Goal: Task Accomplishment & Management: Manage account settings

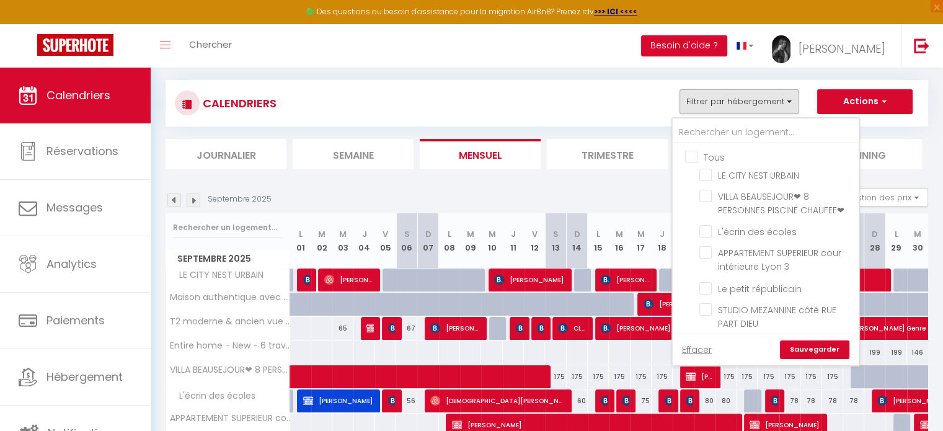
scroll to position [397, 0]
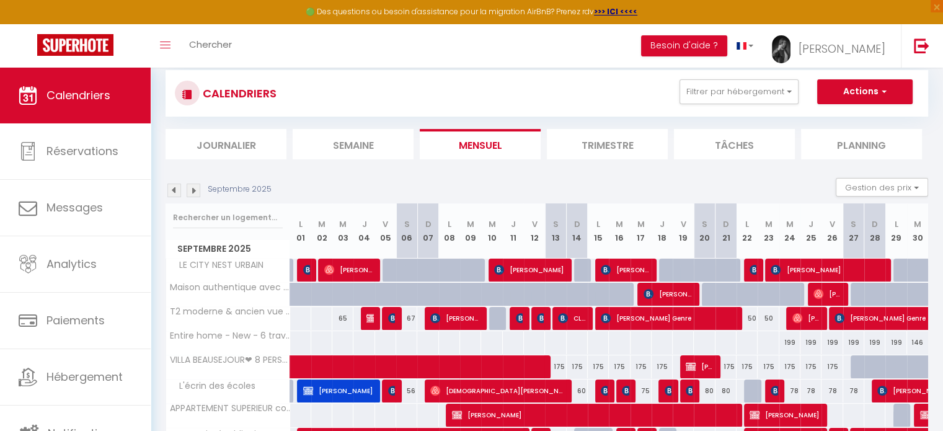
scroll to position [75, 0]
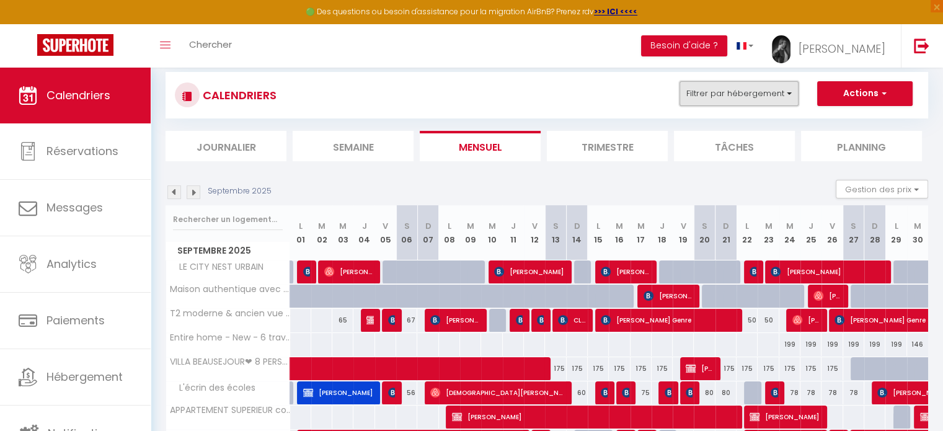
click at [750, 87] on button "Filtrer par hébergement" at bounding box center [739, 93] width 119 height 25
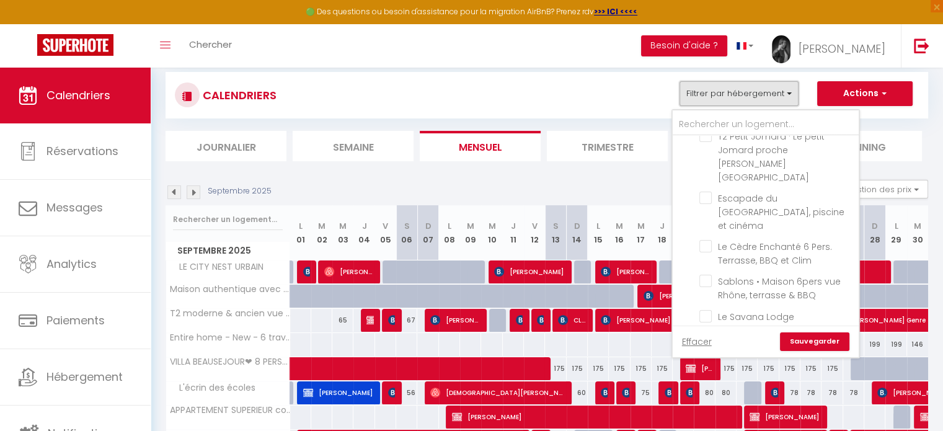
scroll to position [411, 0]
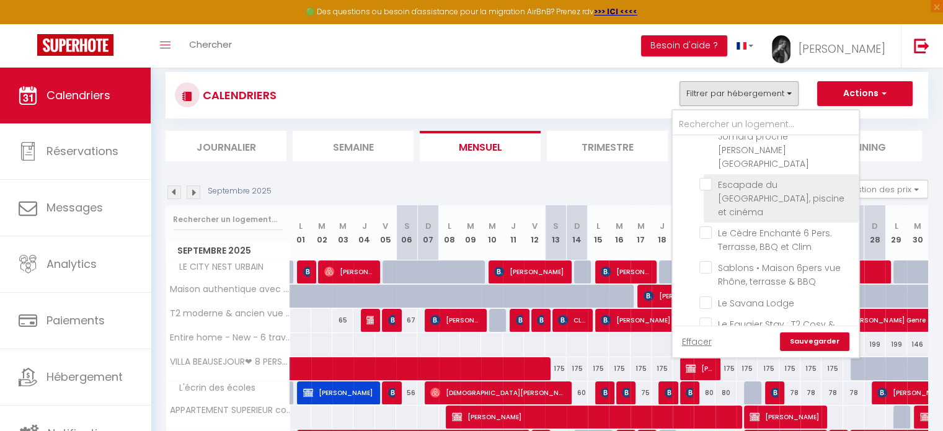
click at [703, 178] on input "Escapade du [GEOGRAPHIC_DATA], piscine et cinéma" at bounding box center [777, 184] width 155 height 12
click at [706, 178] on input "Escapade du [GEOGRAPHIC_DATA], piscine et cinéma" at bounding box center [777, 184] width 155 height 12
checkbox input "false"
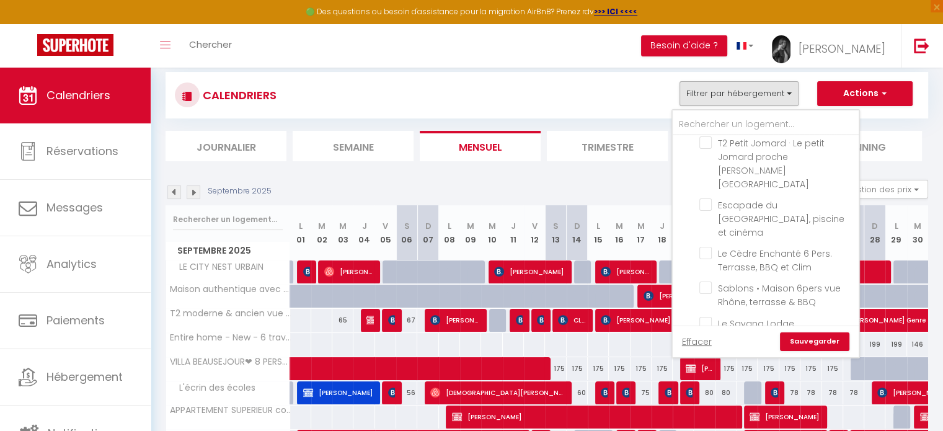
scroll to position [388, 0]
click at [706, 249] on input "Le Cèdre Enchanté 6 Pers. Terrasse, BBQ et Clim" at bounding box center [777, 255] width 155 height 12
checkbox input "true"
click at [806, 337] on link "Sauvegarder" at bounding box center [814, 341] width 69 height 19
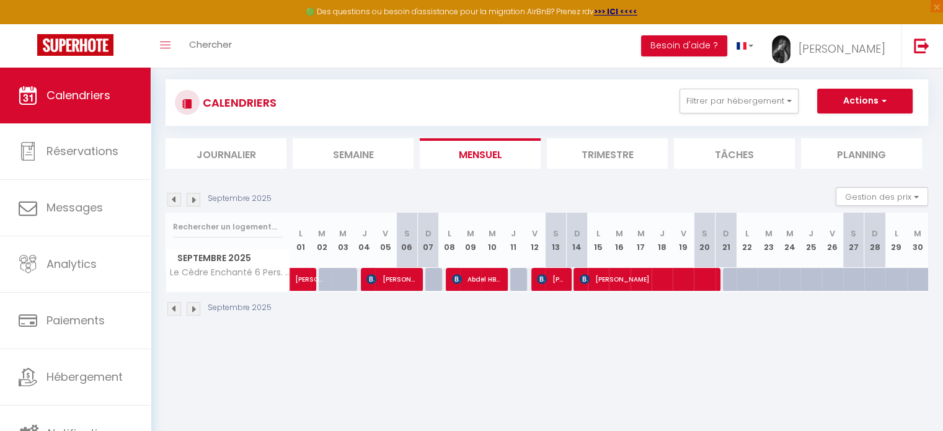
scroll to position [67, 0]
click at [194, 203] on img at bounding box center [194, 200] width 14 height 14
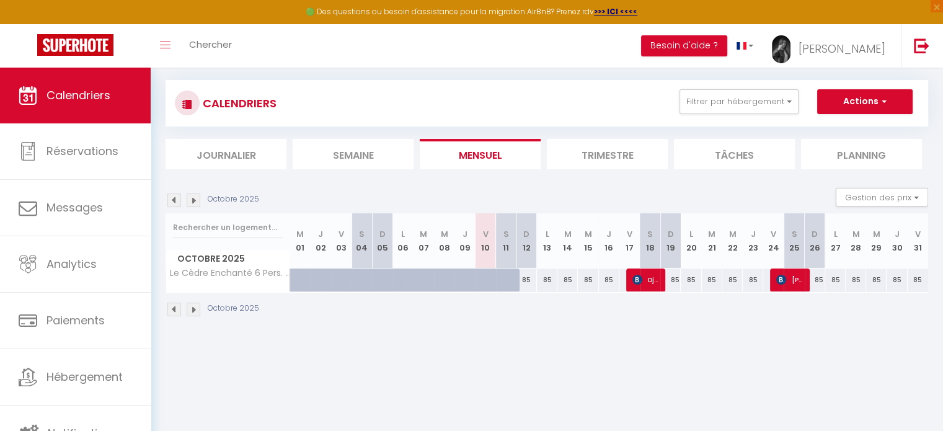
click at [172, 198] on img at bounding box center [174, 200] width 14 height 14
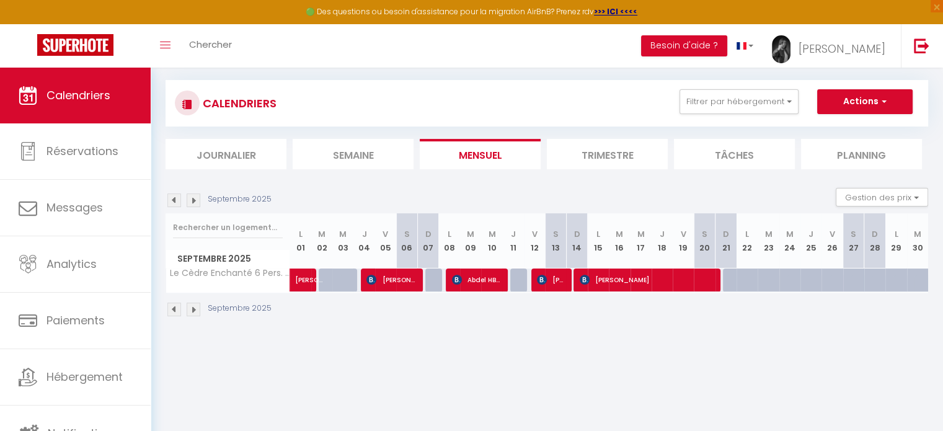
click at [754, 285] on div at bounding box center [754, 287] width 21 height 24
type input "85"
type input "Lun 22 Septembre 2025"
type input "[DATE] Septembre 2025"
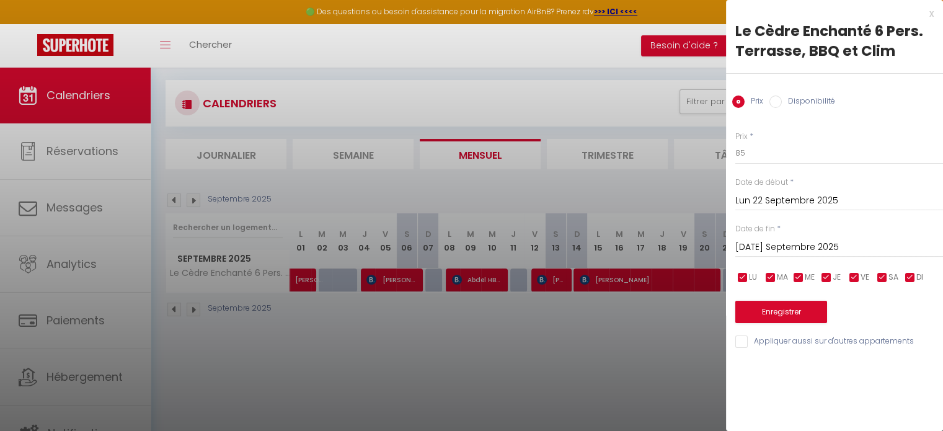
click at [652, 174] on div at bounding box center [471, 215] width 943 height 431
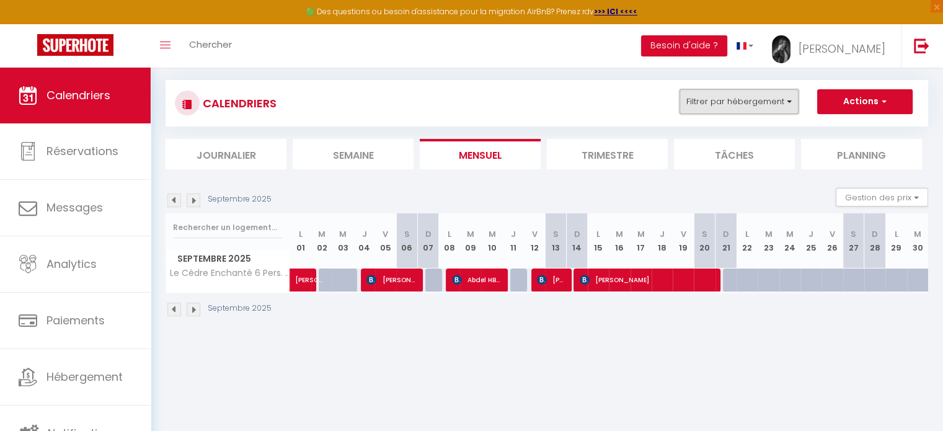
click at [748, 108] on button "Filtrer par hébergement" at bounding box center [739, 101] width 119 height 25
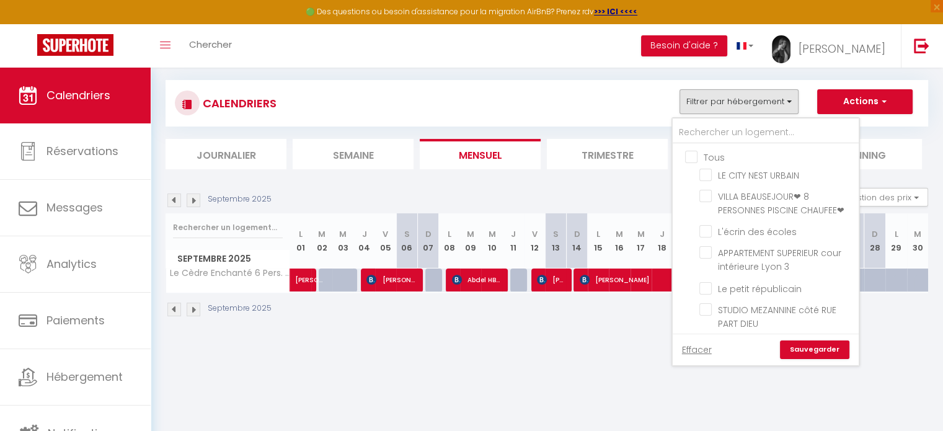
click at [665, 193] on div "Septembre 2025 Gestion des prix Nb Nuits minimum Règles Disponibilité" at bounding box center [547, 200] width 763 height 25
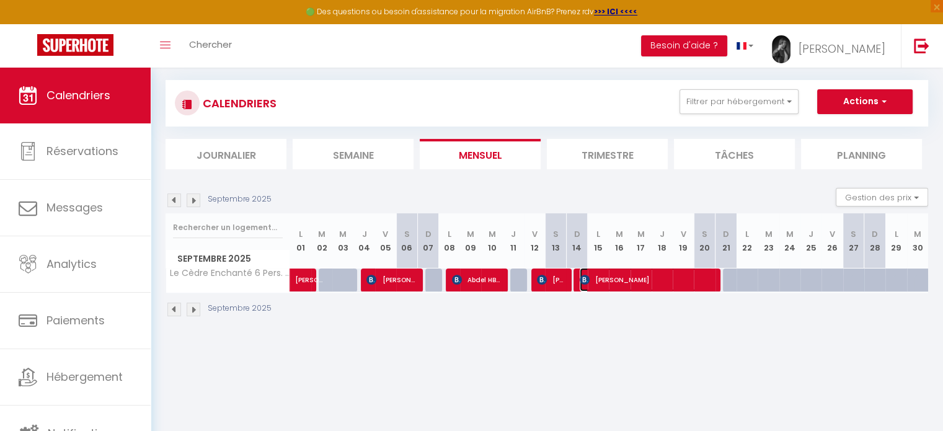
click at [667, 273] on span "[PERSON_NAME]" at bounding box center [646, 280] width 133 height 24
select select "OK"
select select "1"
select select "0"
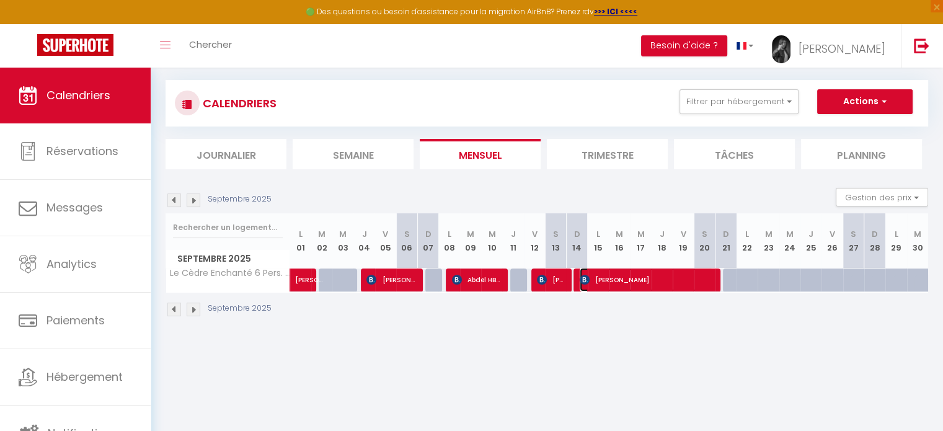
select select "1"
select select
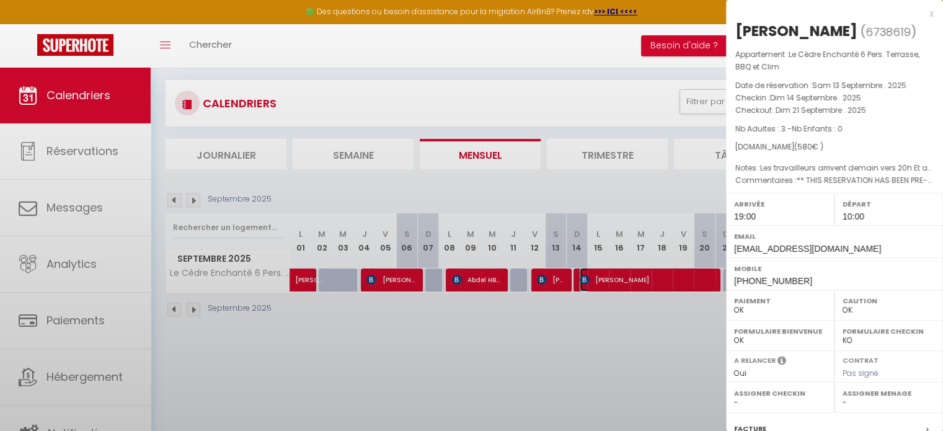
select select "40746"
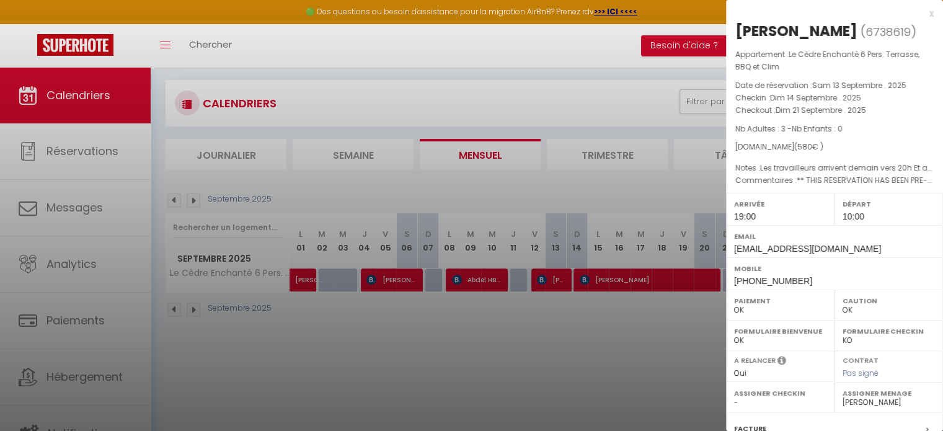
click at [645, 179] on div at bounding box center [471, 215] width 943 height 431
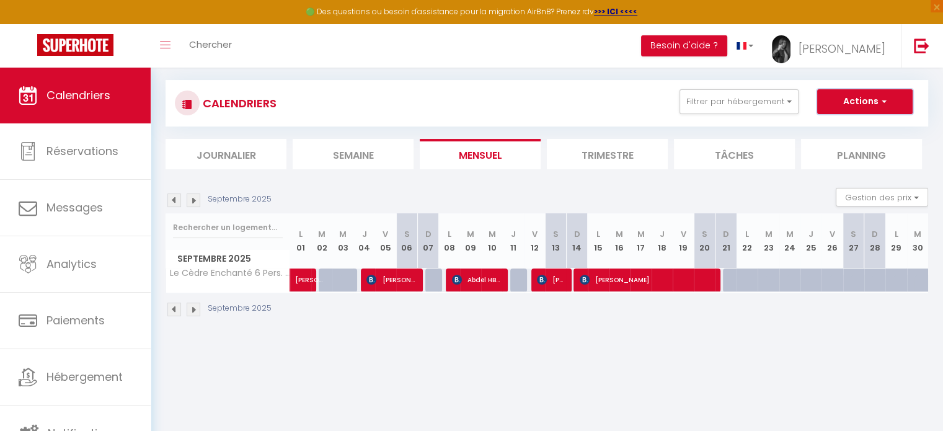
click at [846, 103] on button "Actions" at bounding box center [865, 101] width 96 height 25
click at [833, 127] on link "Nouvelle réservation" at bounding box center [852, 130] width 108 height 19
select select
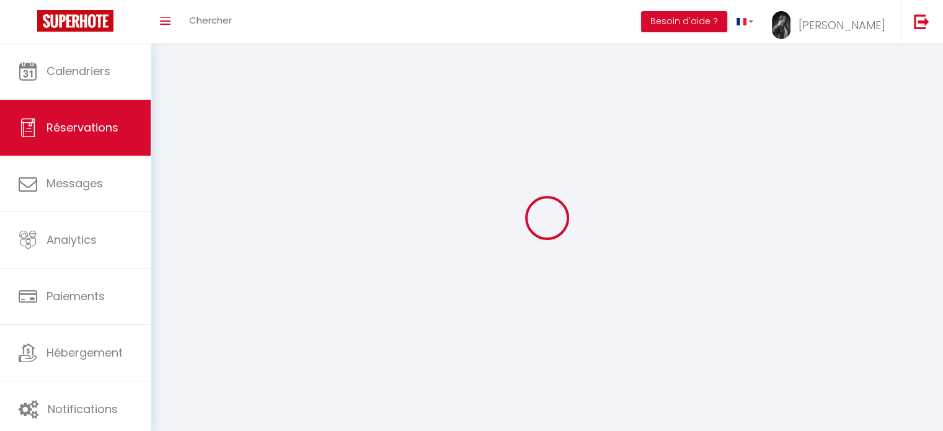
select select
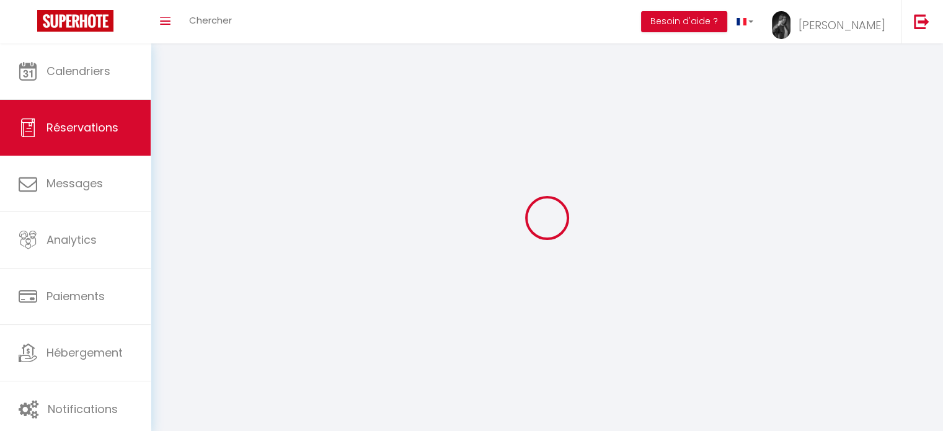
select select
checkbox input "false"
select select
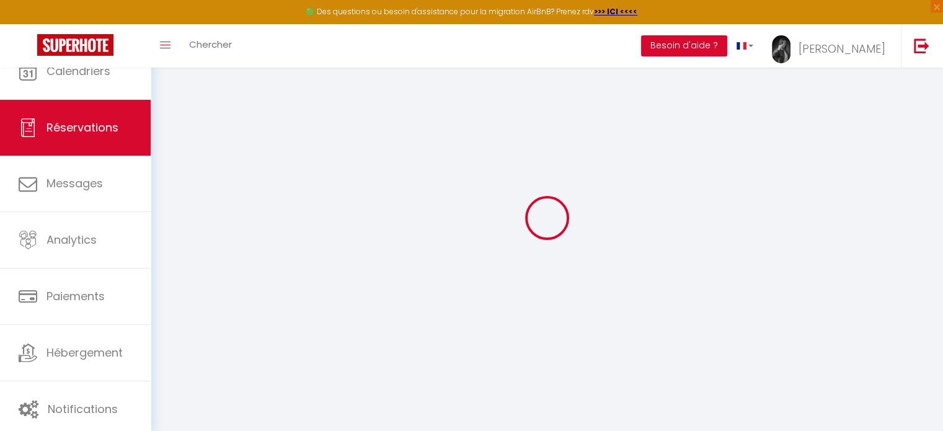
select select
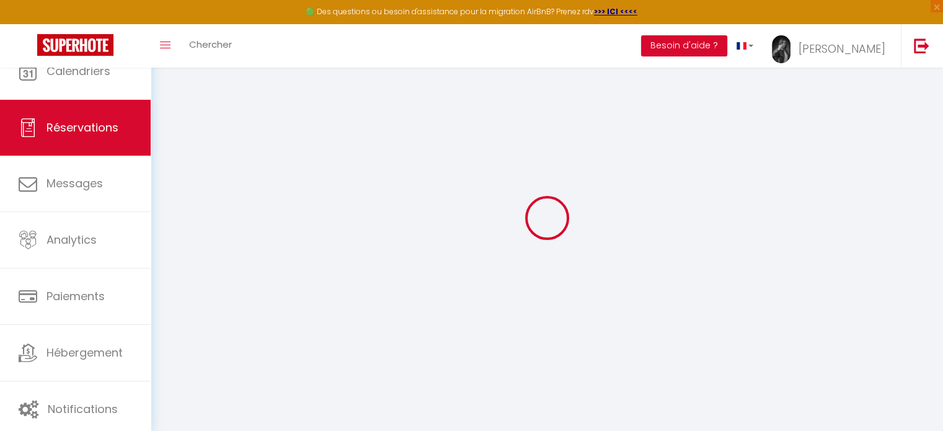
select select
checkbox input "false"
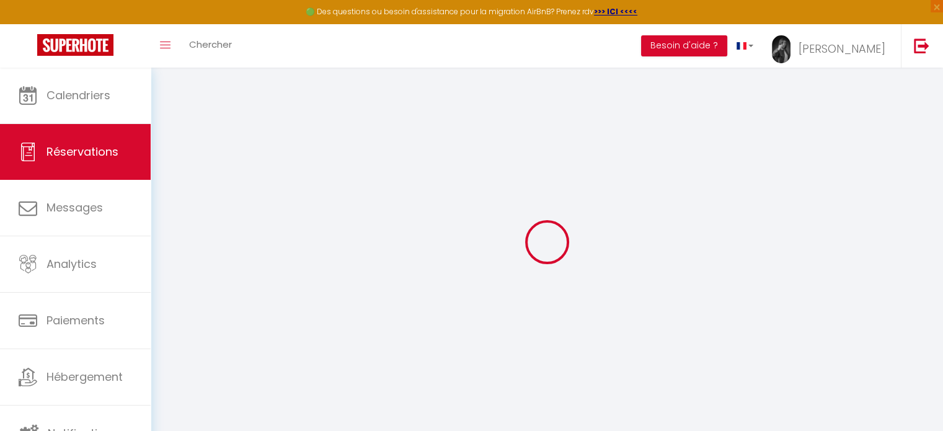
select select
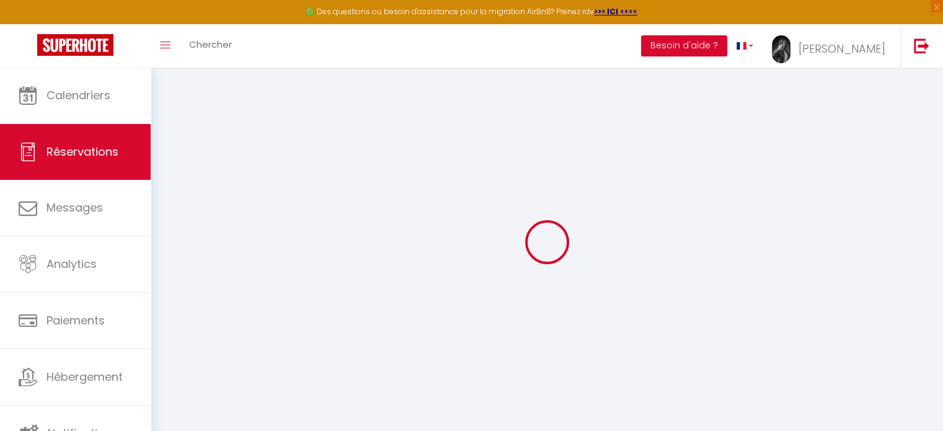
select select
checkbox input "false"
select select
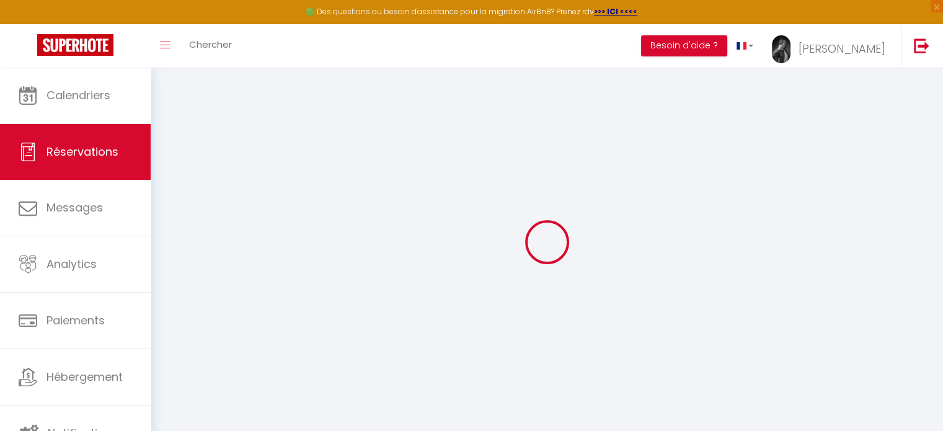
select select
checkbox input "false"
select select
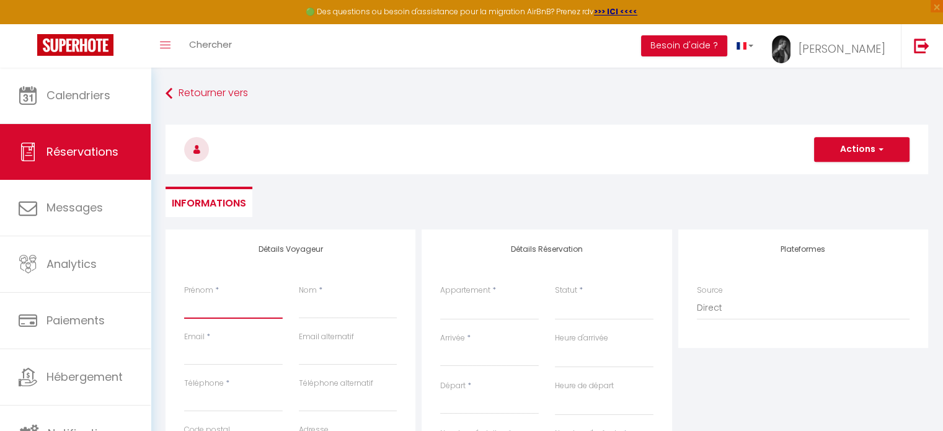
click at [198, 303] on input "Prénom" at bounding box center [233, 307] width 99 height 22
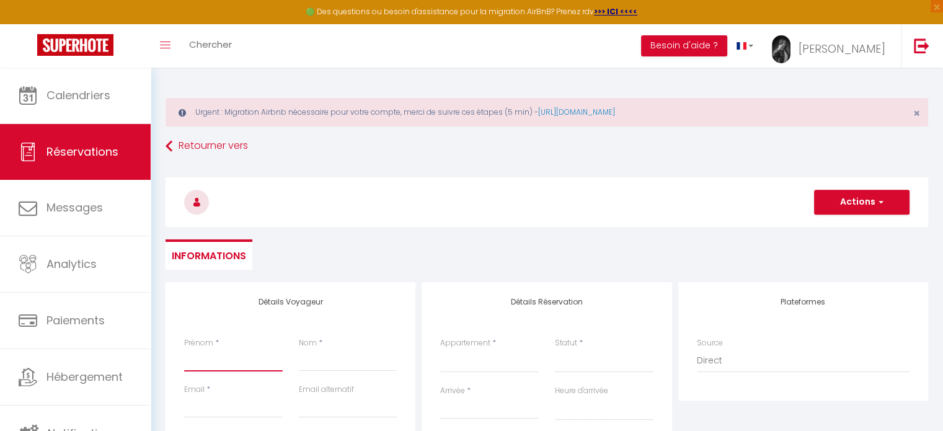
type input "V"
select select
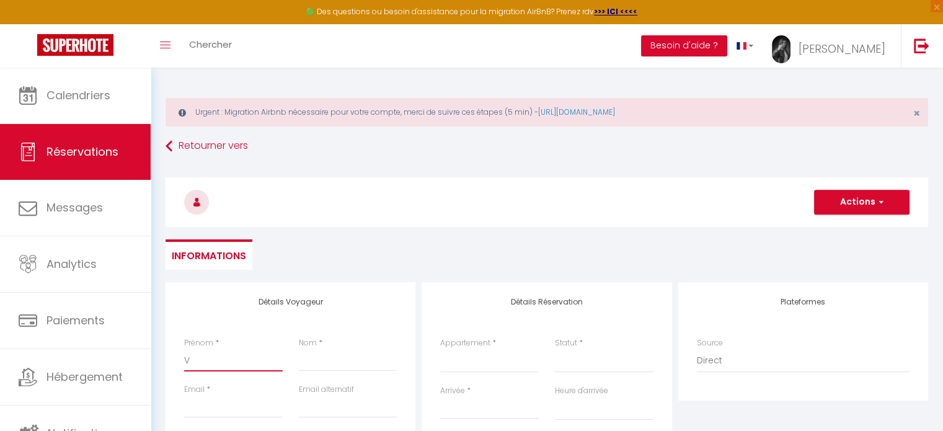
select select
checkbox input "false"
type input "VI"
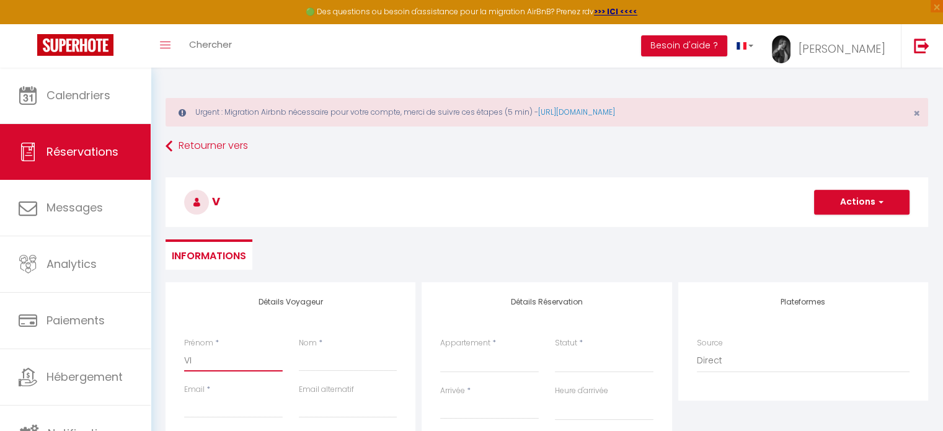
select select
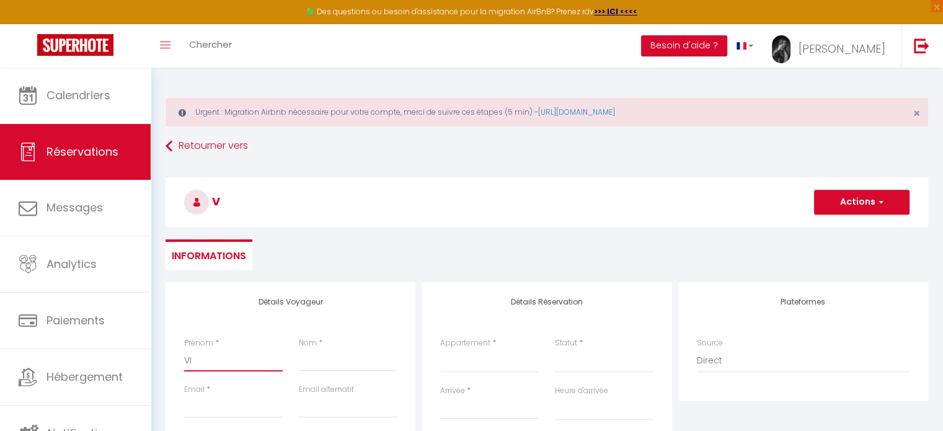
select select
checkbox input "false"
type input "V"
select select
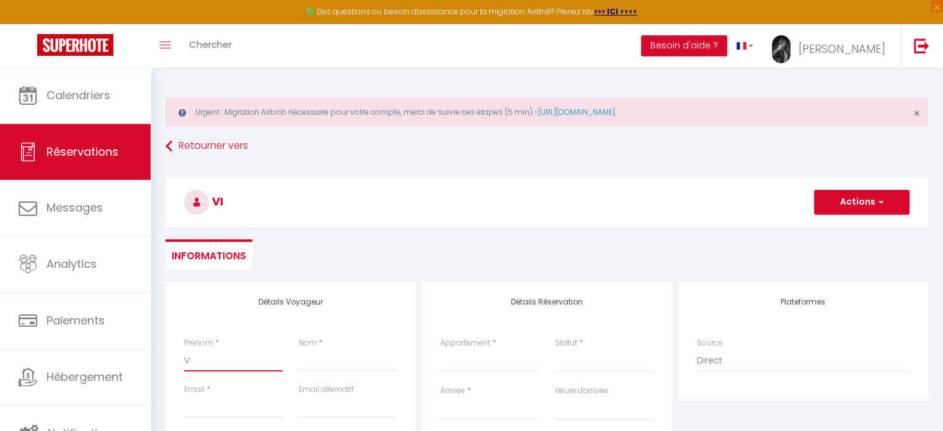
select select
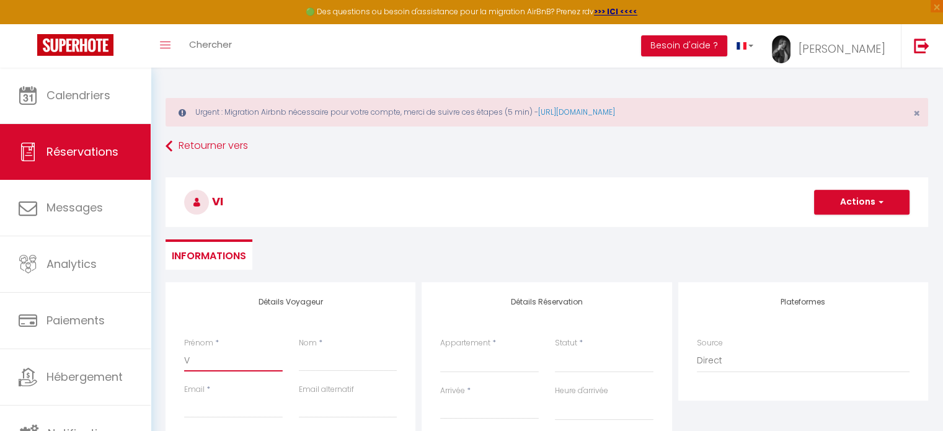
select select
checkbox input "false"
select select
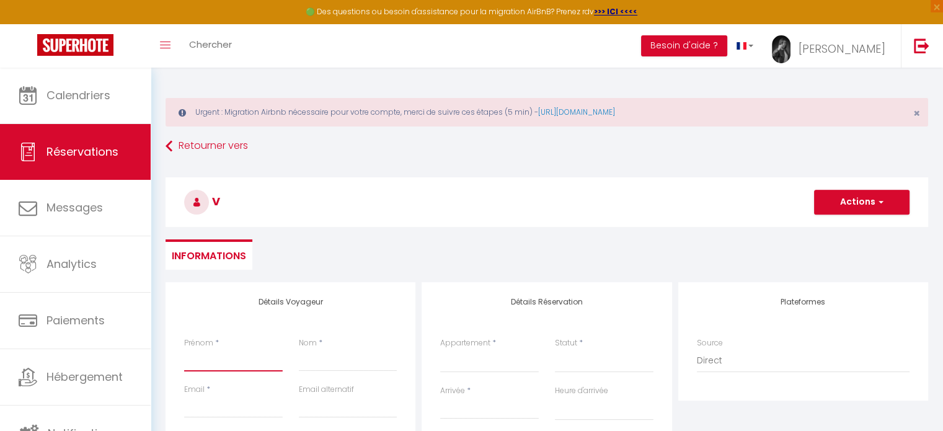
select select
checkbox input "false"
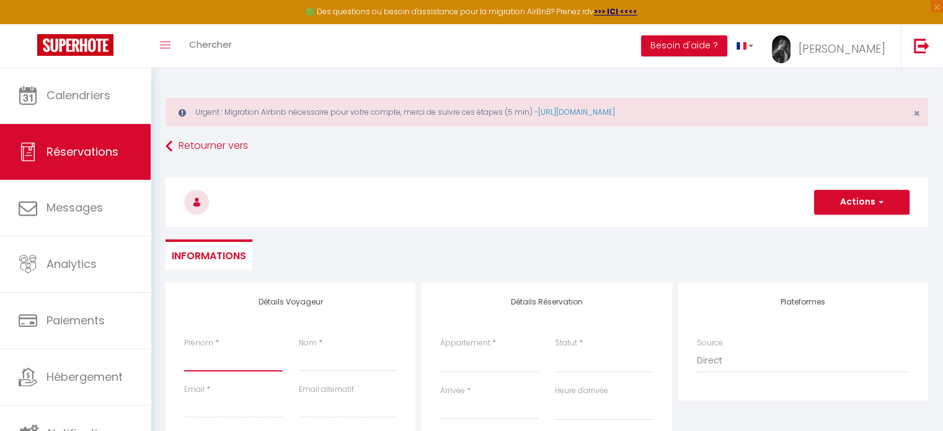
type input "V"
select select
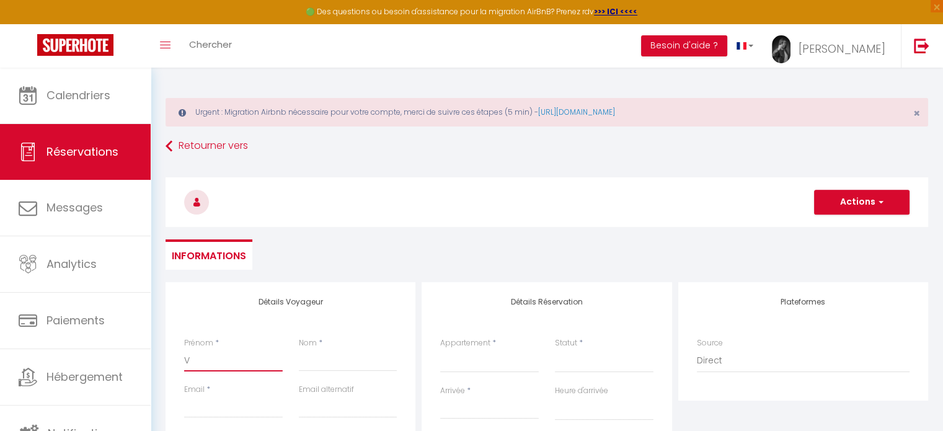
select select
checkbox input "false"
type input "VI"
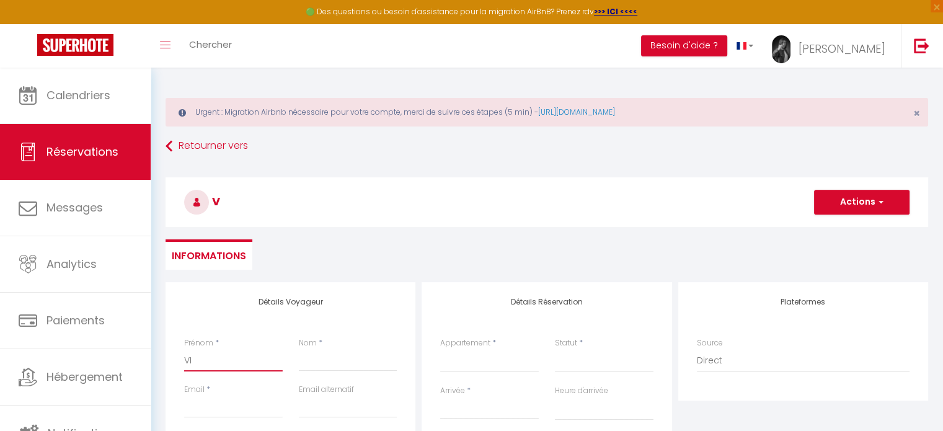
select select
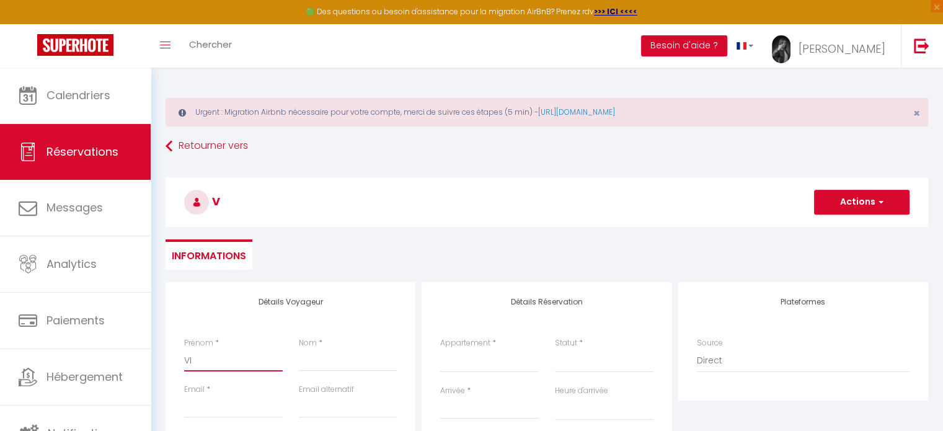
select select
checkbox input "false"
type input "VIC"
select select
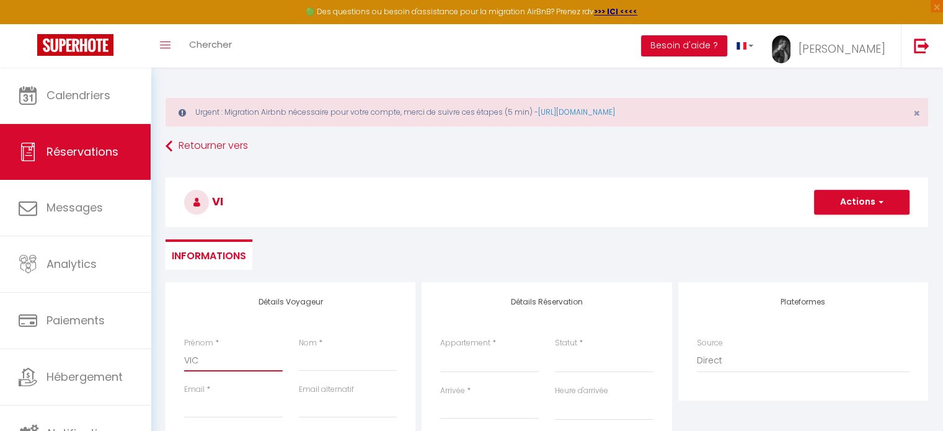
select select
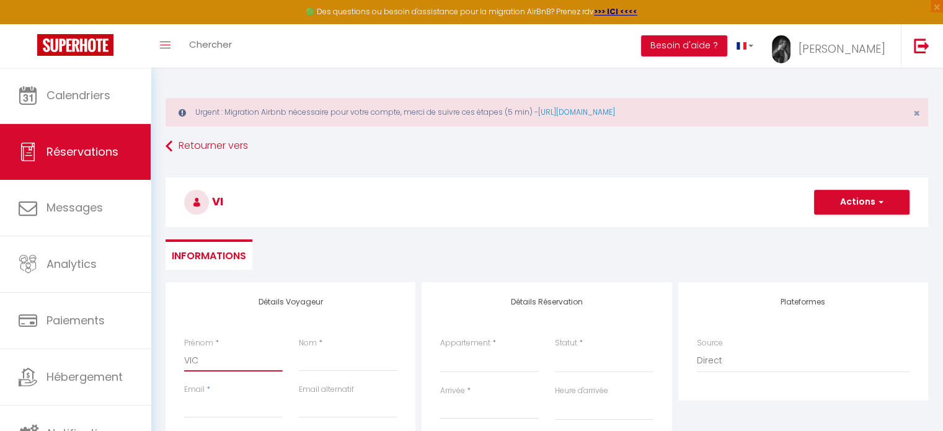
select select
checkbox input "false"
type input "VICE"
select select
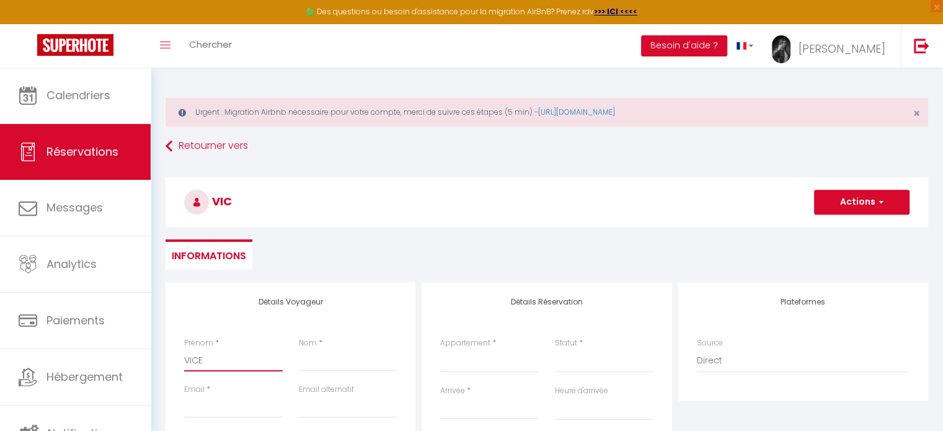
select select
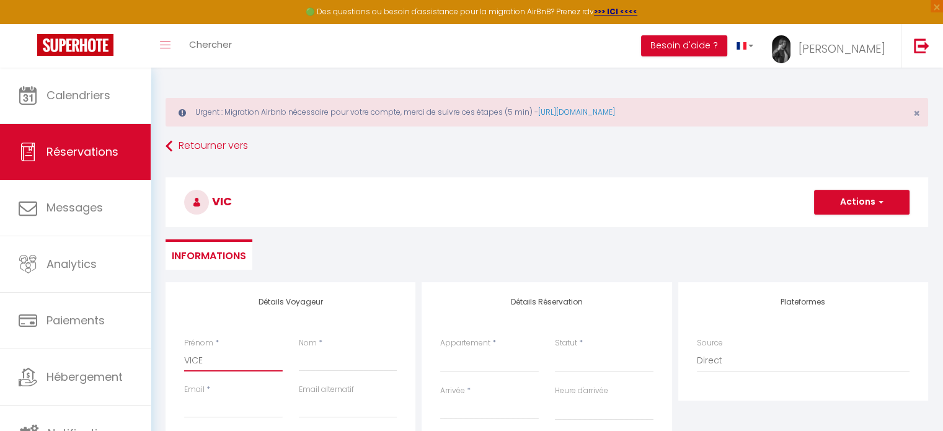
checkbox input "false"
type input "VICEN"
select select
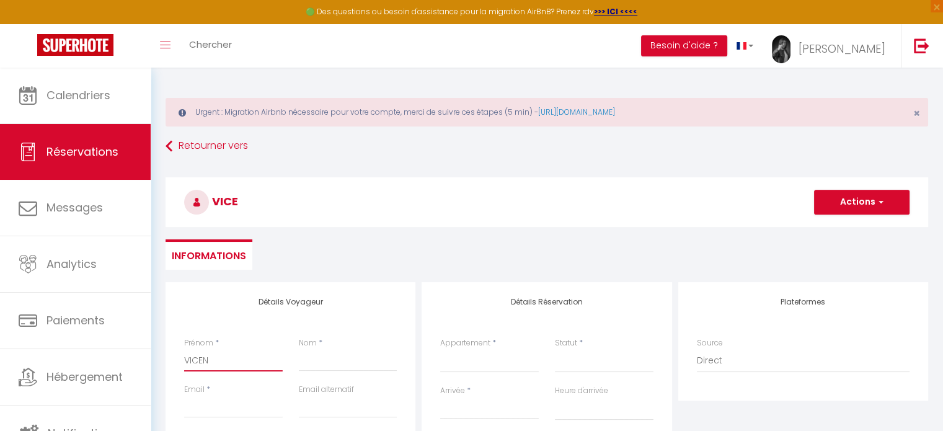
select select
checkbox input "false"
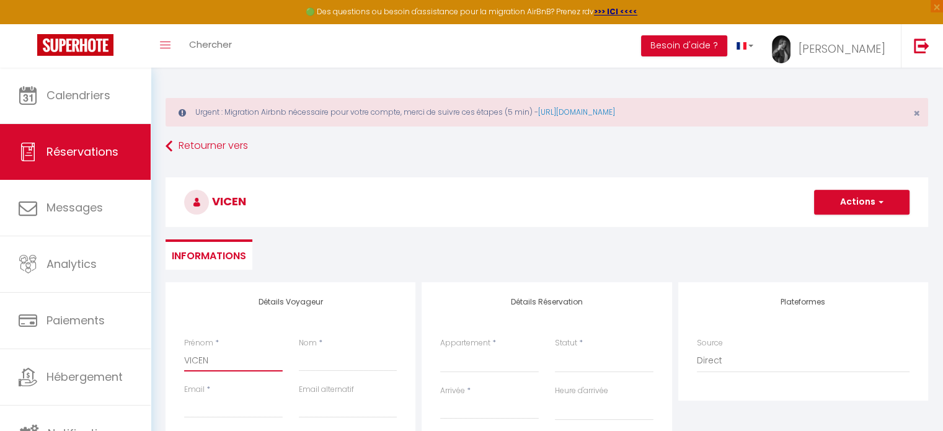
type input "VICENZ"
select select
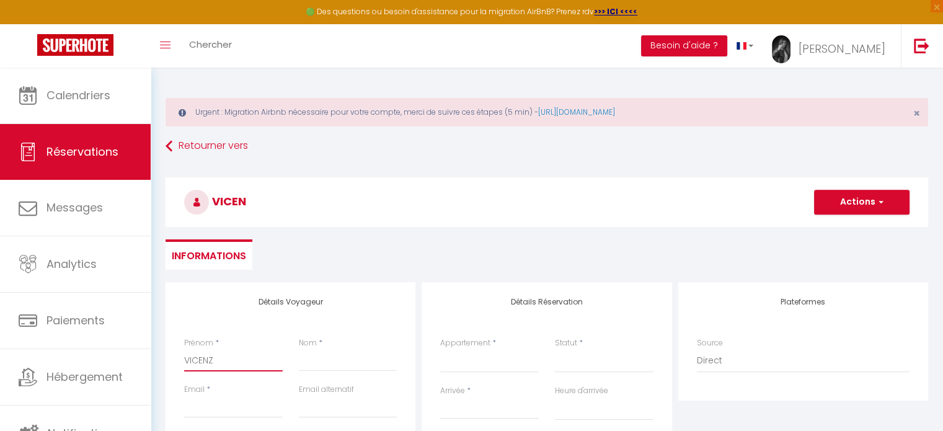
select select
checkbox input "false"
type input "VICENZO"
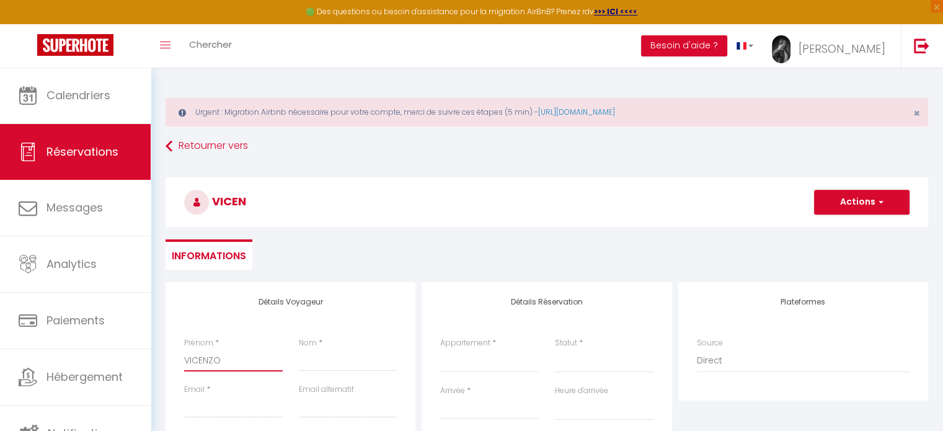
select select
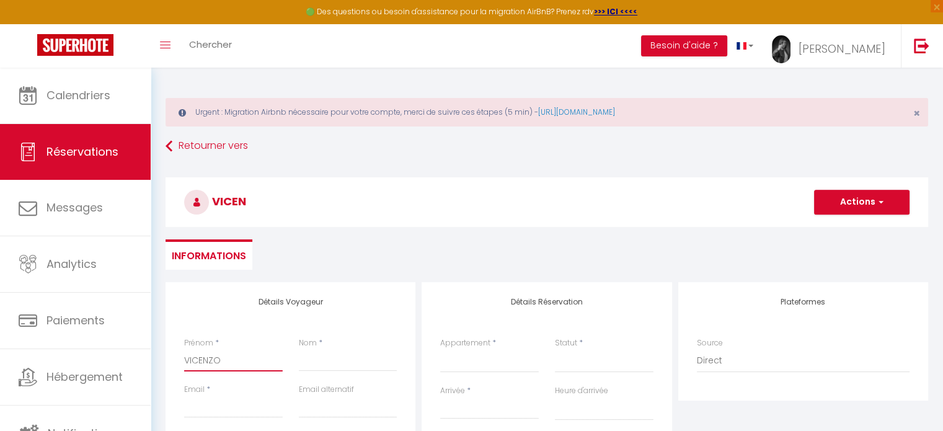
select select
checkbox input "false"
type input "VICENZO"
select select
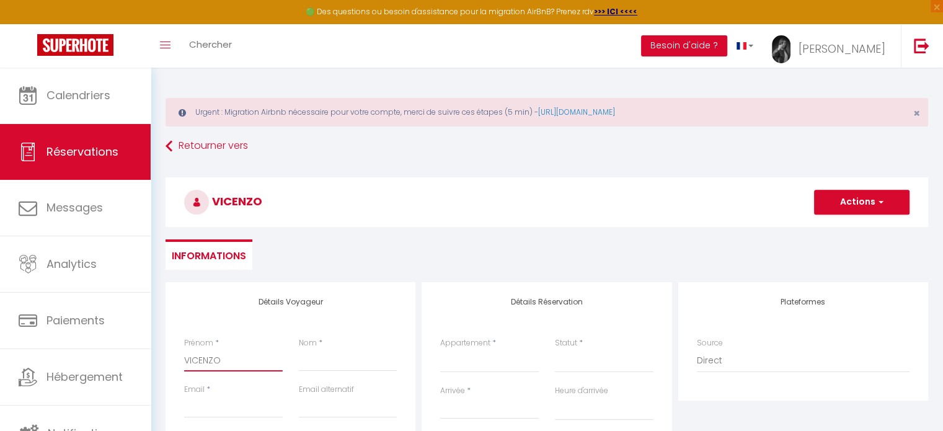
select select
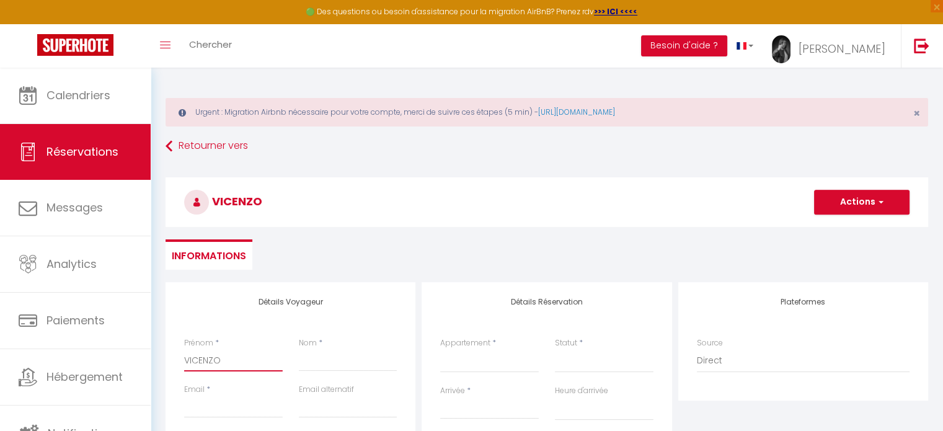
select select
checkbox input "false"
type input "VICENZO"
click at [337, 367] on input "Nom" at bounding box center [348, 360] width 99 height 22
type input "M"
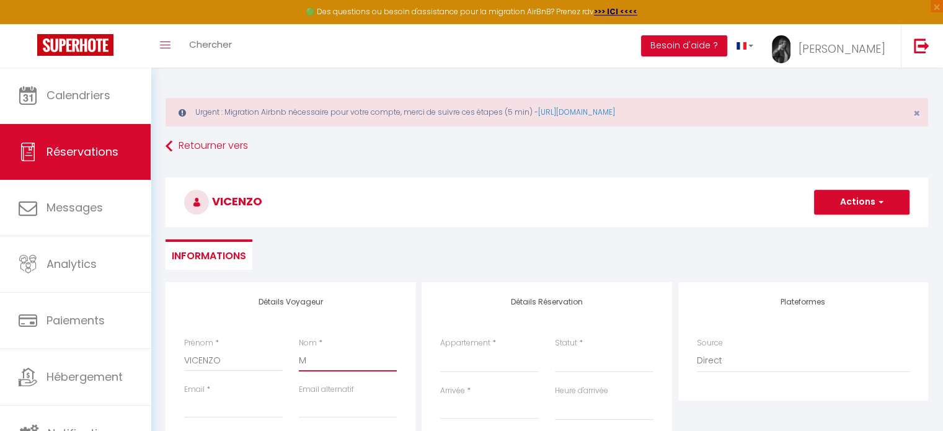
select select
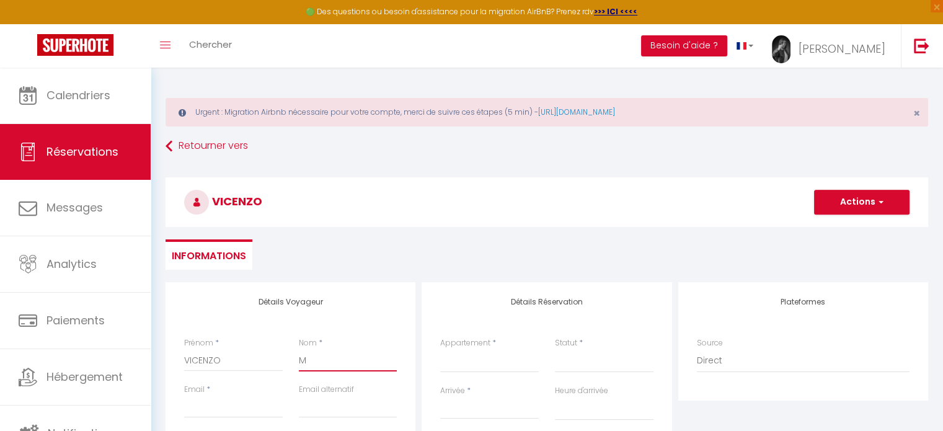
select select
checkbox input "false"
type input "MA"
select select
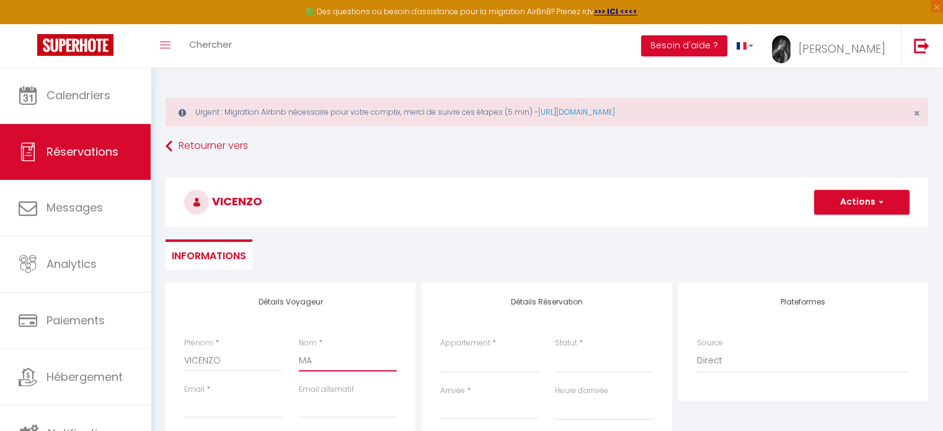
select select
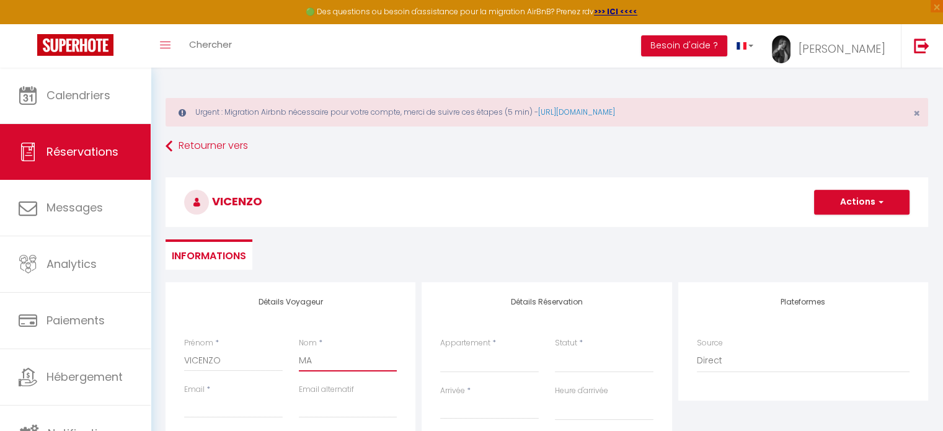
select select
checkbox input "false"
type input "MAT"
select select
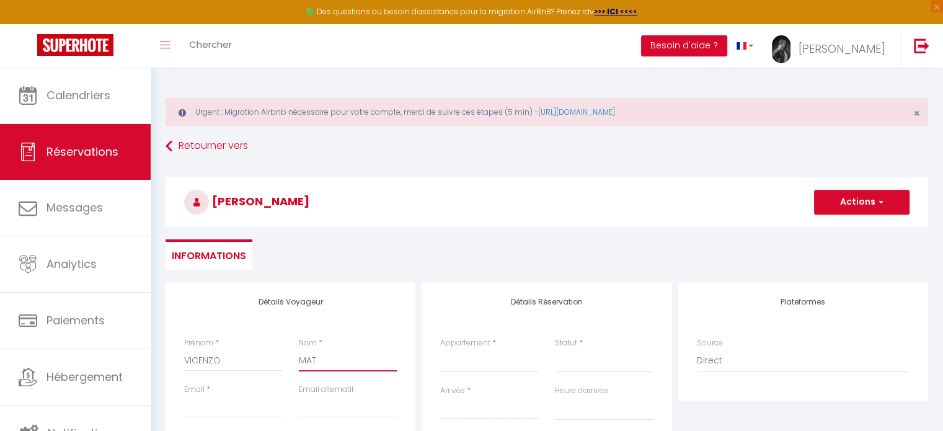
select select
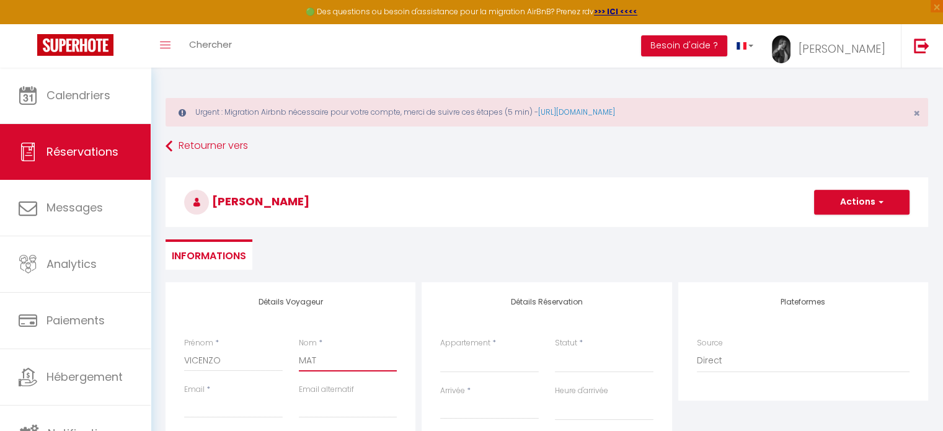
checkbox input "false"
type input "MATU"
select select
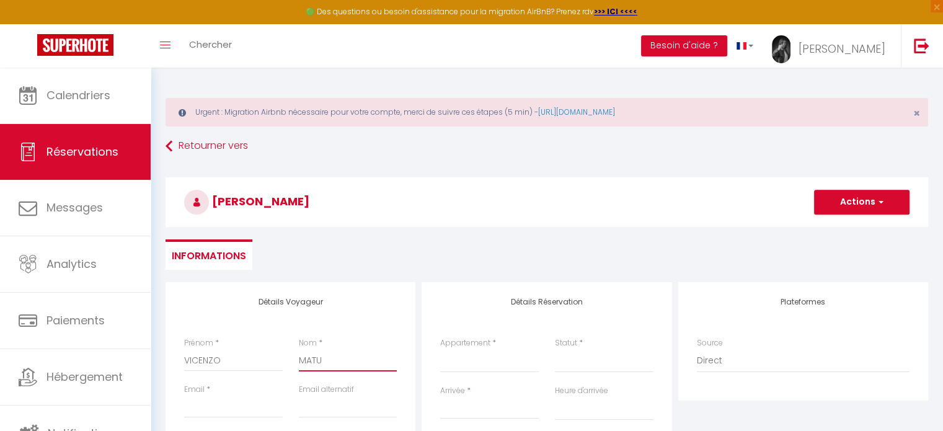
select select
checkbox input "false"
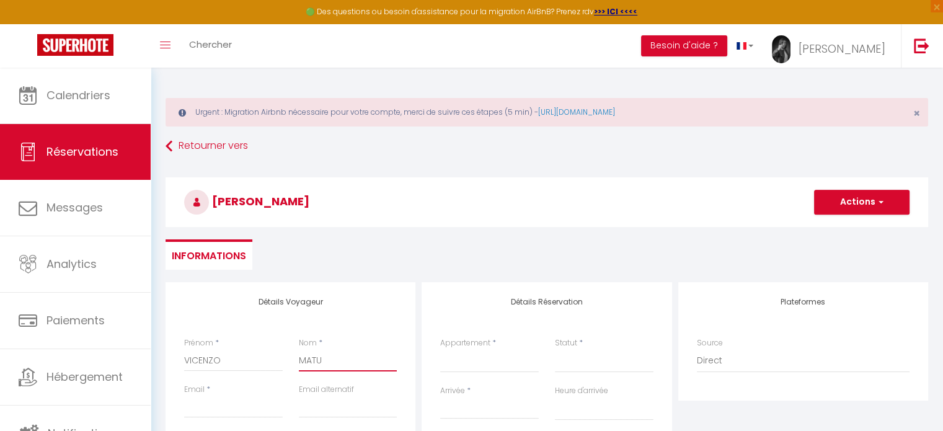
type input "MATUR"
select select
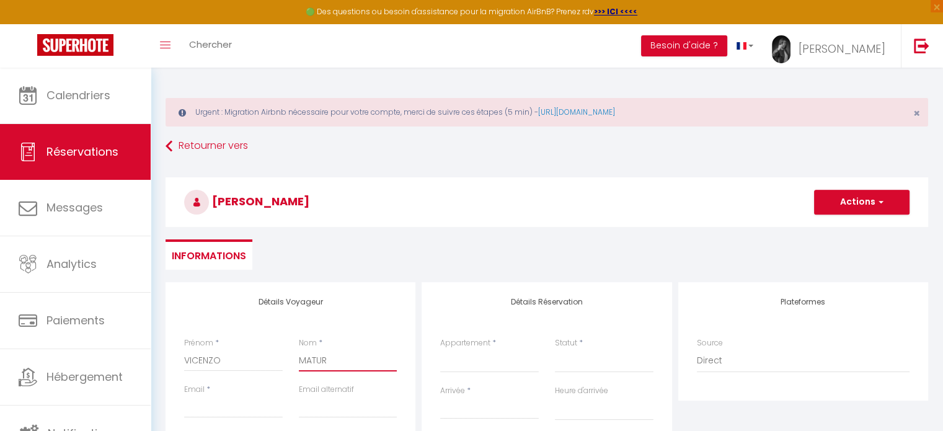
select select
checkbox input "false"
click at [224, 406] on input "Email client" at bounding box center [233, 407] width 99 height 22
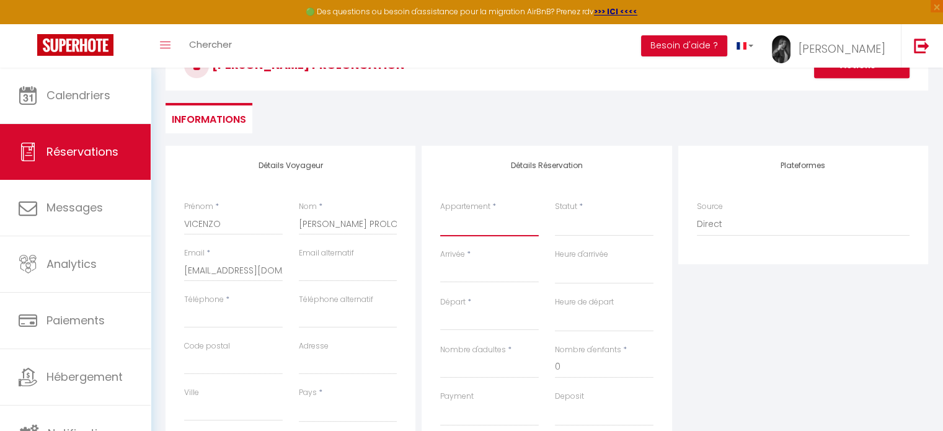
click at [469, 215] on select "LE CITY NEST [PERSON_NAME][GEOGRAPHIC_DATA]❤ 8 PERSONNES PISCINE CHAUFEE❤ L'écr…" at bounding box center [489, 225] width 99 height 24
click at [213, 316] on input "Téléphone" at bounding box center [233, 317] width 99 height 22
click at [463, 226] on select "LE CITY NEST [PERSON_NAME][GEOGRAPHIC_DATA]❤ 8 PERSONNES PISCINE CHAUFEE❤ L'écr…" at bounding box center [489, 225] width 99 height 24
click at [440, 213] on select "LE CITY NEST [PERSON_NAME][GEOGRAPHIC_DATA]❤ 8 PERSONNES PISCINE CHAUFEE❤ L'écr…" at bounding box center [489, 225] width 99 height 24
click at [595, 228] on select "Confirmé Non Confirmé [PERSON_NAME] par le voyageur No Show Request" at bounding box center [604, 225] width 99 height 24
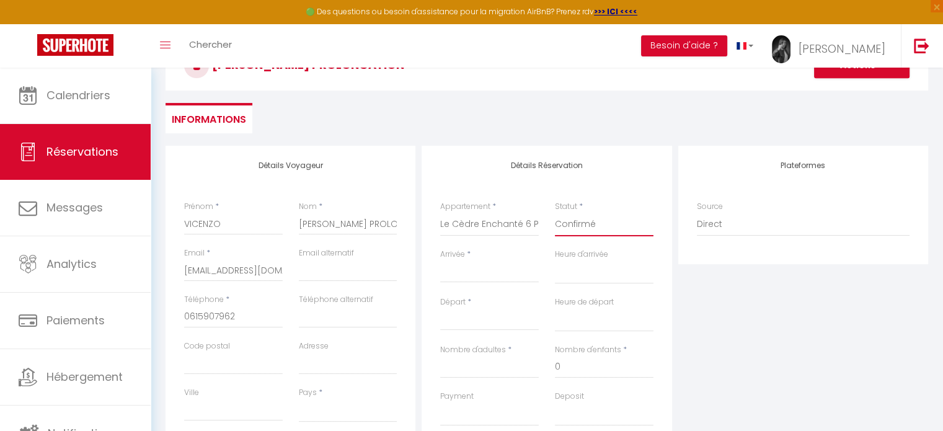
click at [555, 213] on select "Confirmé Non Confirmé [PERSON_NAME] par le voyageur No Show Request" at bounding box center [604, 225] width 99 height 24
click at [489, 272] on input "Arrivée" at bounding box center [489, 273] width 99 height 16
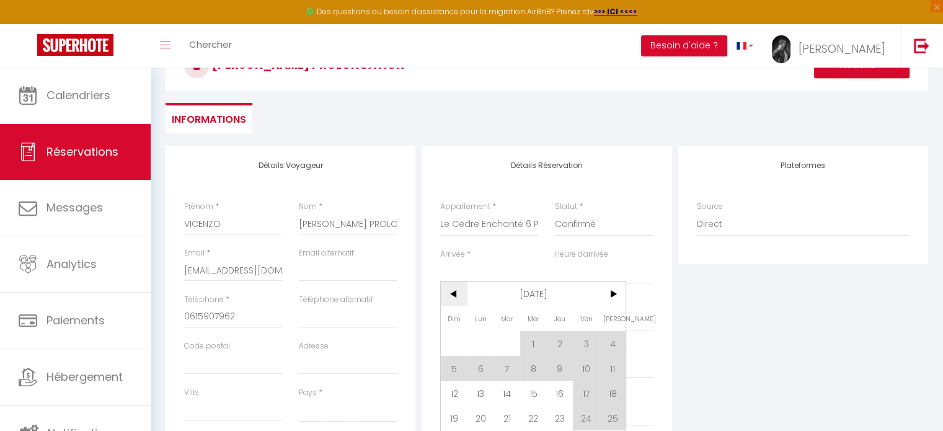
click at [457, 292] on span "<" at bounding box center [454, 294] width 27 height 25
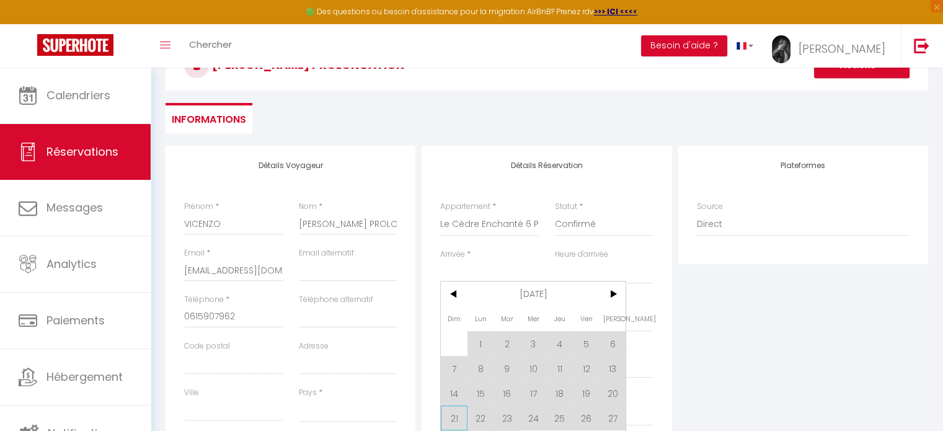
click at [456, 411] on span "21" at bounding box center [454, 418] width 27 height 25
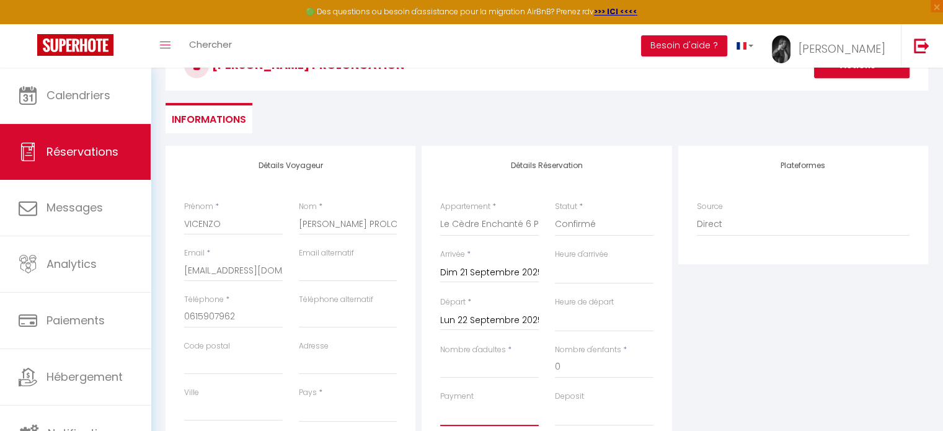
click at [456, 411] on select "OK KO" at bounding box center [489, 414] width 99 height 24
click at [440, 402] on select "OK KO" at bounding box center [489, 414] width 99 height 24
click at [468, 371] on input "Nombre d'adultes" at bounding box center [489, 367] width 99 height 22
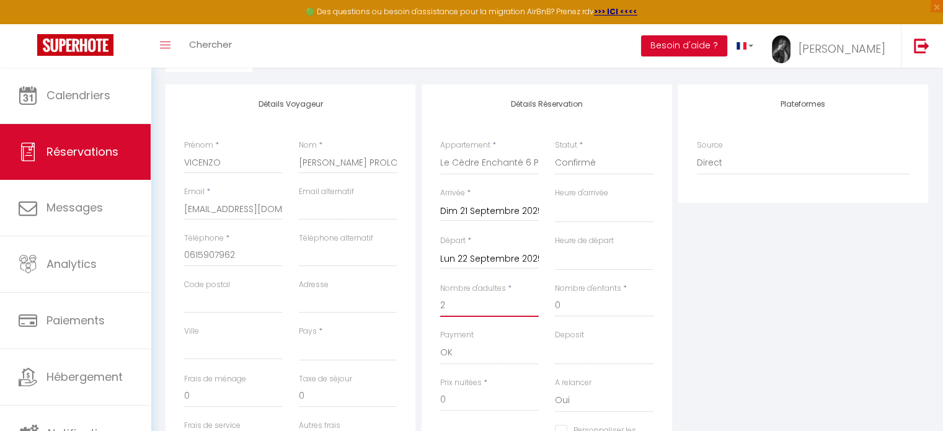
scroll to position [195, 0]
click at [495, 262] on input "Lun 22 Septembre 2025" at bounding box center [489, 262] width 99 height 16
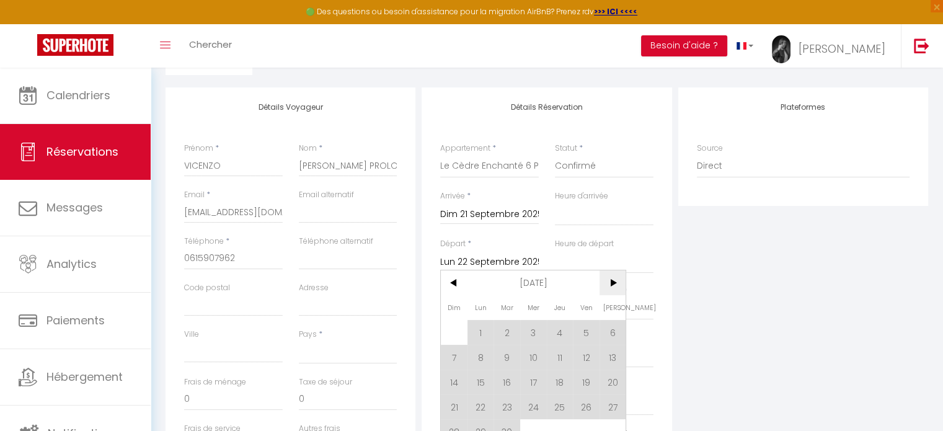
click at [607, 282] on span ">" at bounding box center [613, 282] width 27 height 25
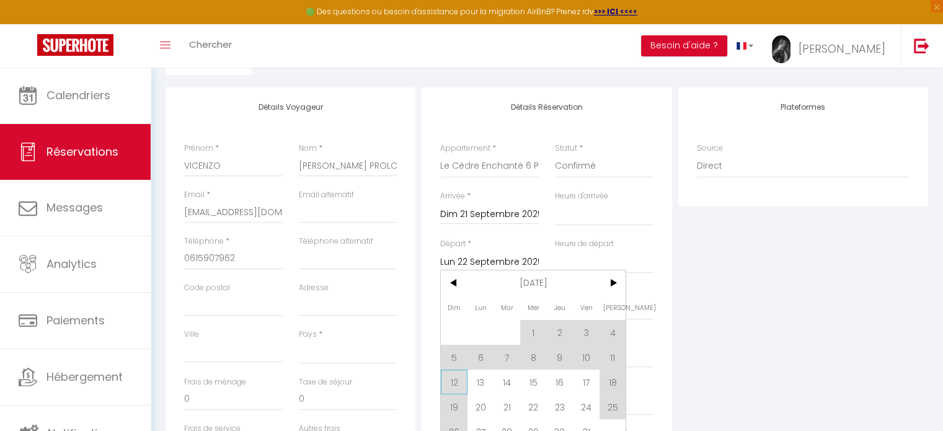
click at [455, 382] on span "12" at bounding box center [454, 382] width 27 height 25
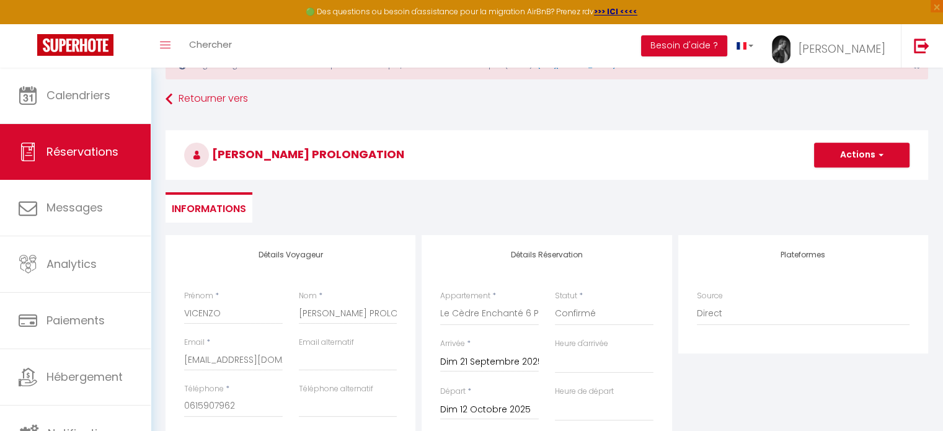
scroll to position [47, 0]
click at [851, 154] on button "Actions" at bounding box center [862, 155] width 96 height 25
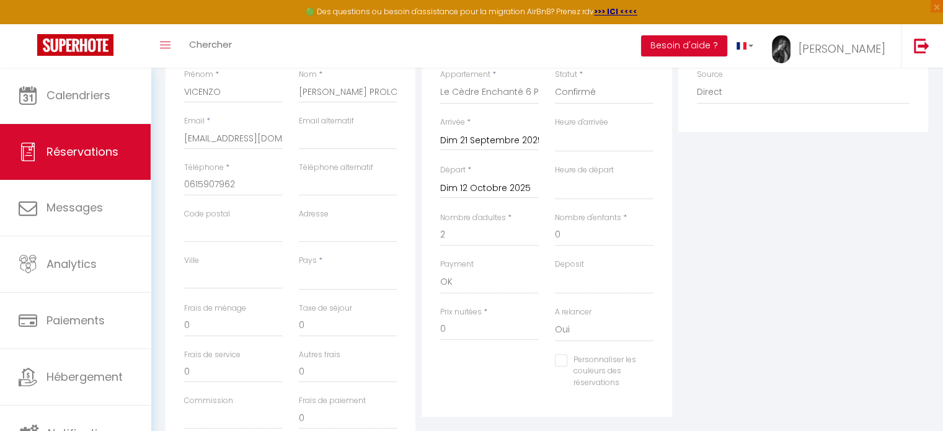
scroll to position [330, 0]
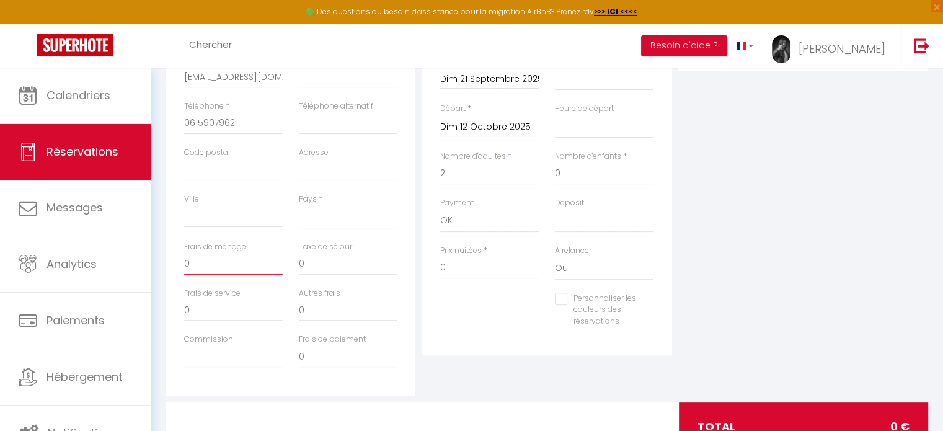
click at [222, 268] on input "0" at bounding box center [233, 264] width 99 height 22
click at [460, 270] on input "0" at bounding box center [489, 268] width 99 height 22
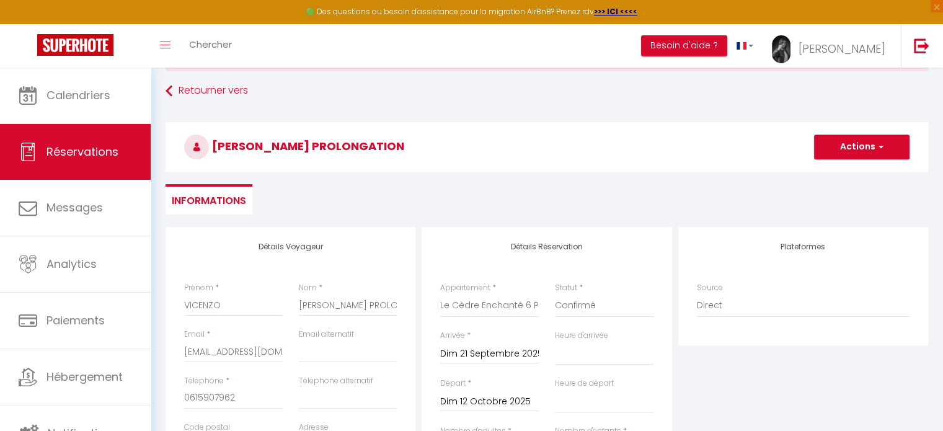
scroll to position [0, 0]
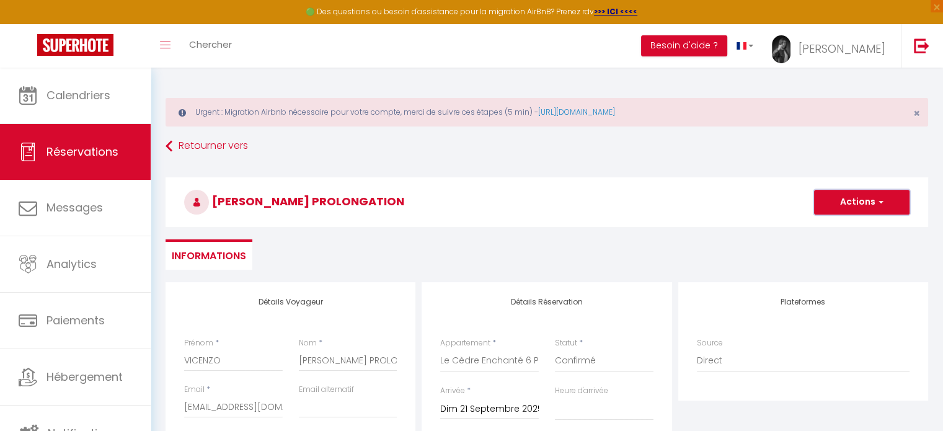
click at [848, 202] on button "Actions" at bounding box center [862, 202] width 96 height 25
click at [826, 228] on link "Enregistrer" at bounding box center [850, 229] width 98 height 16
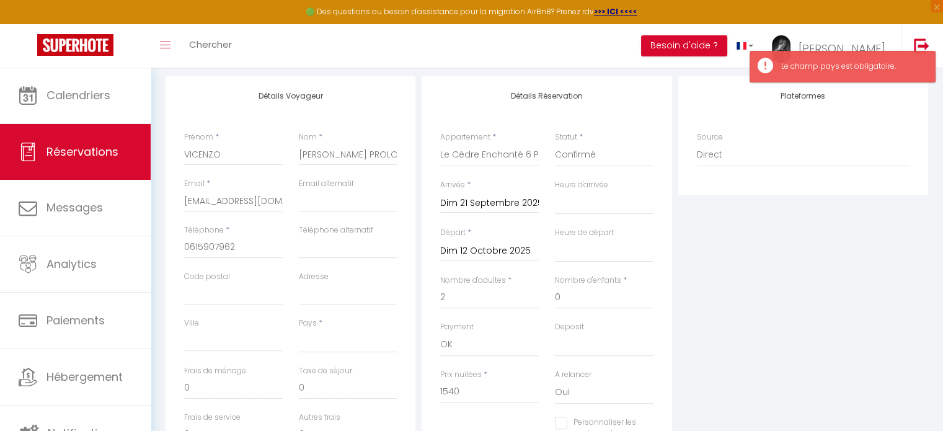
scroll to position [219, 0]
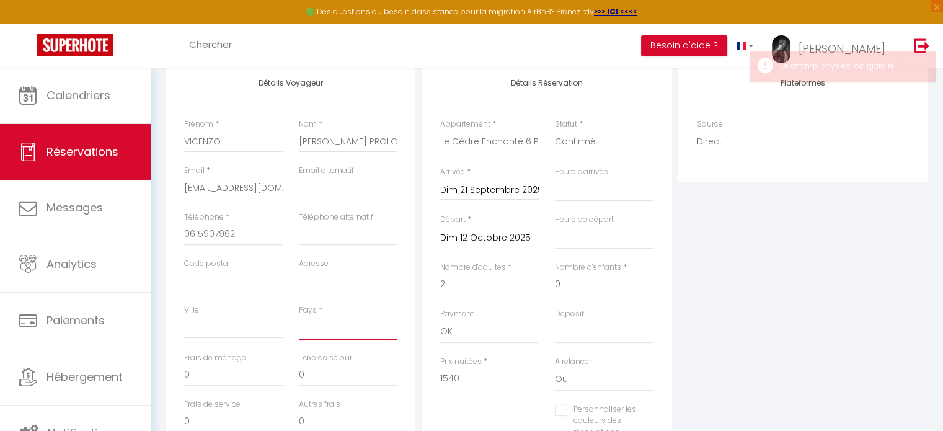
click at [324, 334] on select "[GEOGRAPHIC_DATA] [GEOGRAPHIC_DATA] [GEOGRAPHIC_DATA] [GEOGRAPHIC_DATA] [GEOGRA…" at bounding box center [348, 328] width 99 height 24
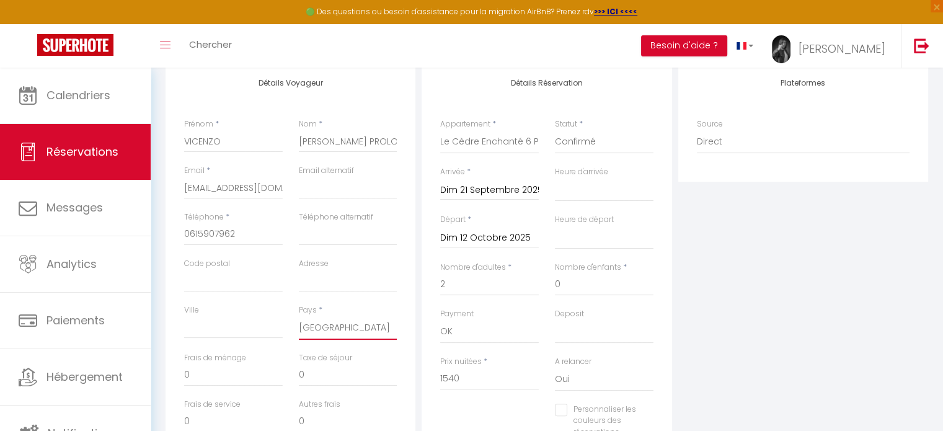
click at [299, 316] on select "[GEOGRAPHIC_DATA] [GEOGRAPHIC_DATA] [GEOGRAPHIC_DATA] [GEOGRAPHIC_DATA] [GEOGRA…" at bounding box center [348, 328] width 99 height 24
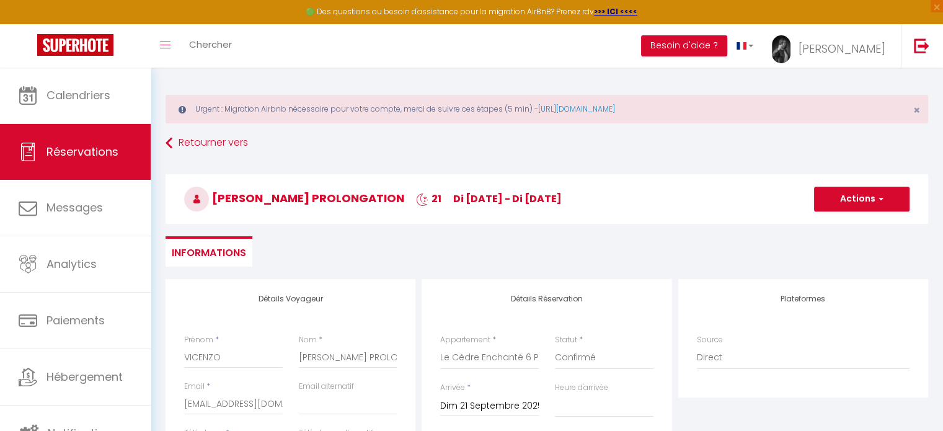
scroll to position [2, 0]
click at [868, 200] on button "Actions" at bounding box center [862, 199] width 96 height 25
click at [842, 228] on link "Enregistrer" at bounding box center [850, 227] width 98 height 16
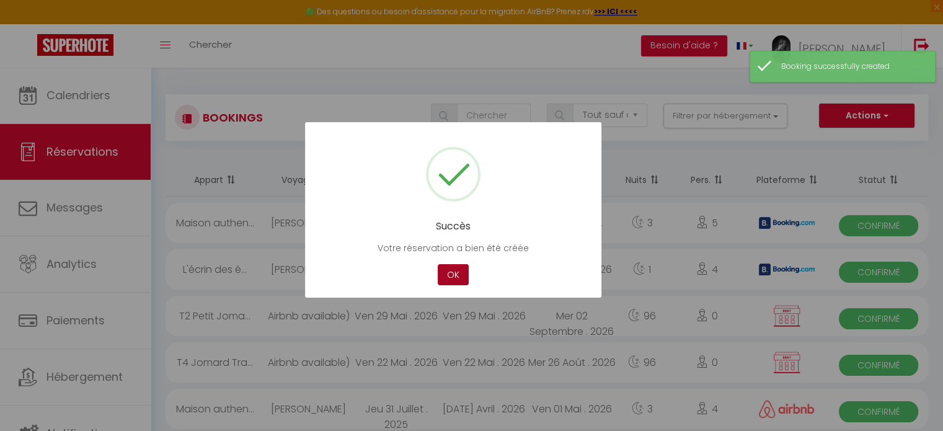
click at [451, 278] on button "OK" at bounding box center [453, 275] width 31 height 22
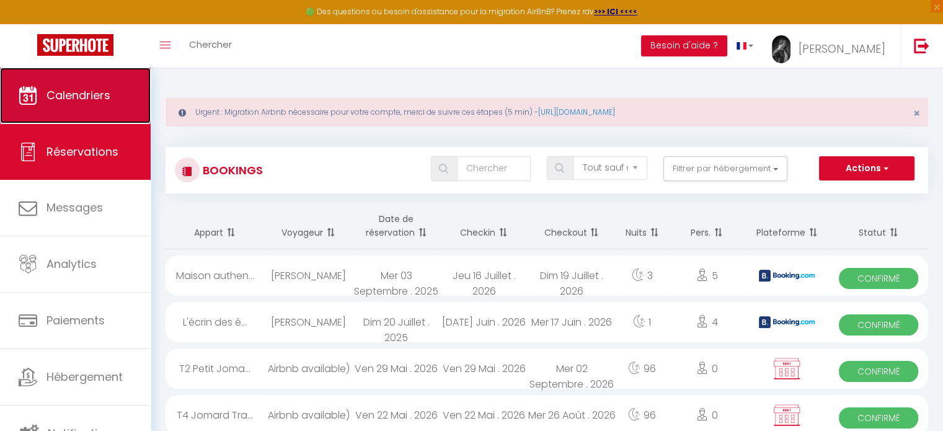
click at [116, 90] on link "Calendriers" at bounding box center [75, 96] width 151 height 56
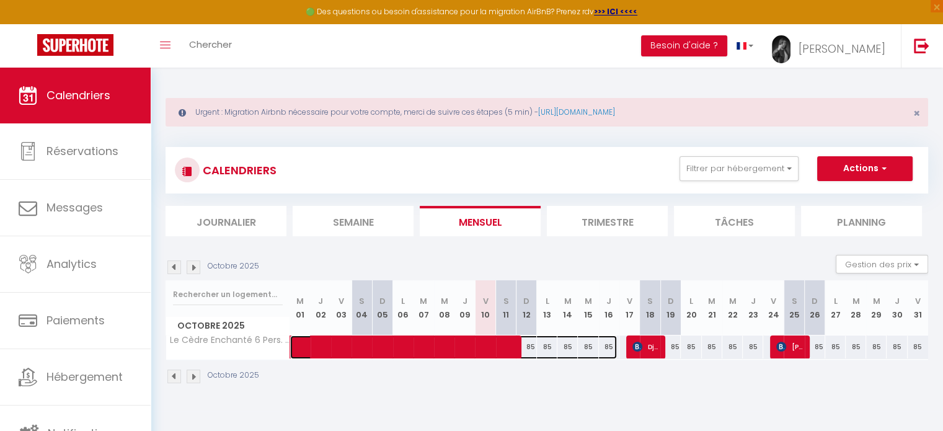
click at [526, 351] on span at bounding box center [460, 348] width 314 height 24
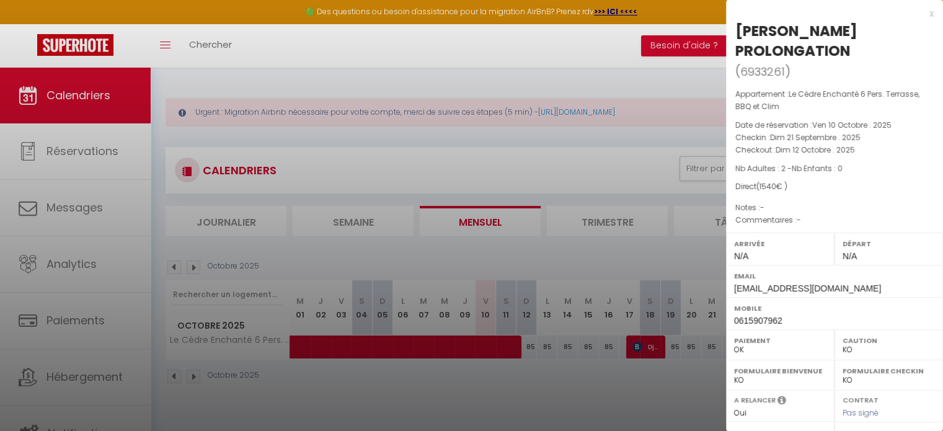
click at [572, 345] on div at bounding box center [471, 215] width 943 height 431
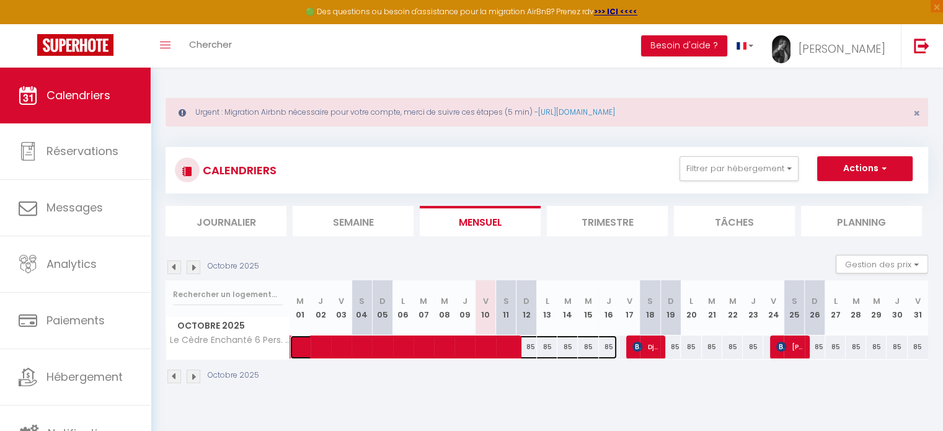
click at [572, 345] on span at bounding box center [460, 348] width 314 height 24
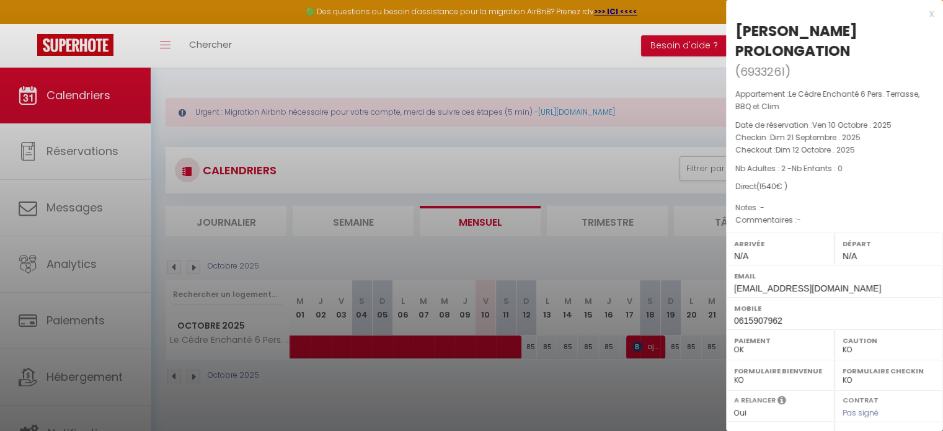
click at [287, 42] on div at bounding box center [471, 215] width 943 height 431
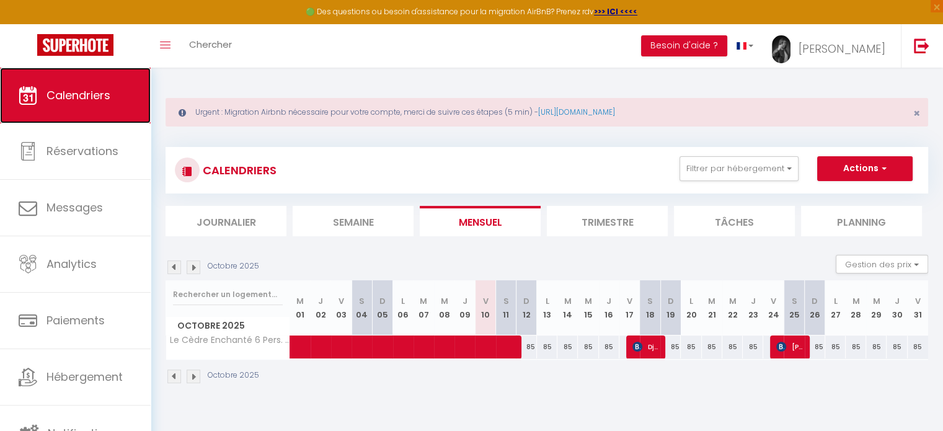
click at [82, 97] on span "Calendriers" at bounding box center [79, 95] width 64 height 16
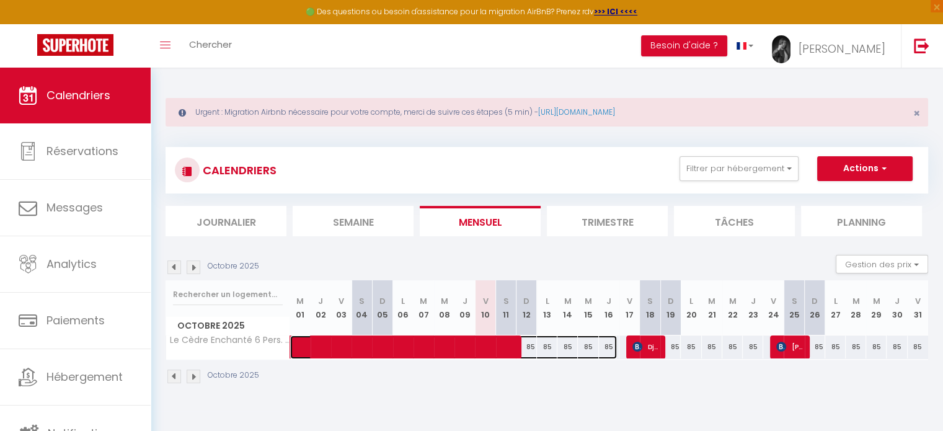
click at [527, 342] on span at bounding box center [460, 348] width 314 height 24
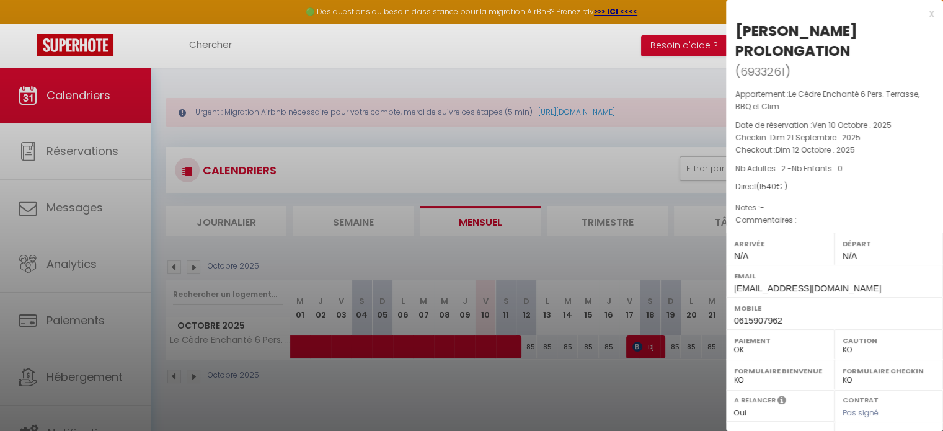
click at [588, 344] on div at bounding box center [471, 215] width 943 height 431
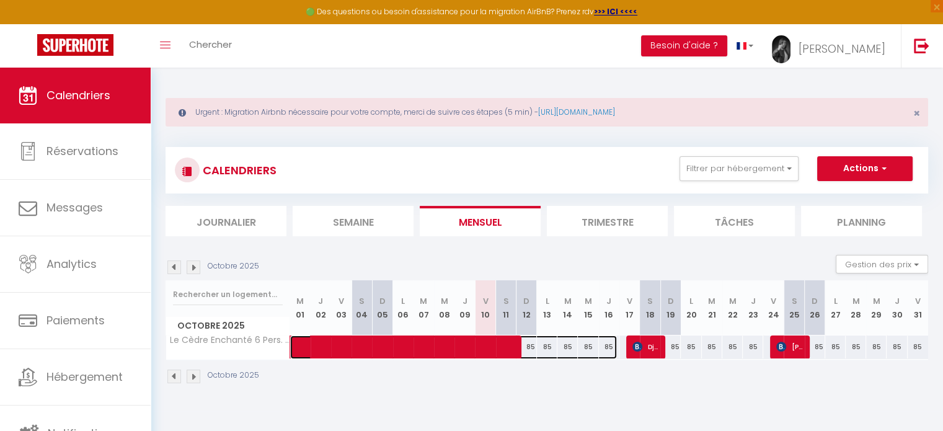
click at [528, 345] on span at bounding box center [460, 348] width 314 height 24
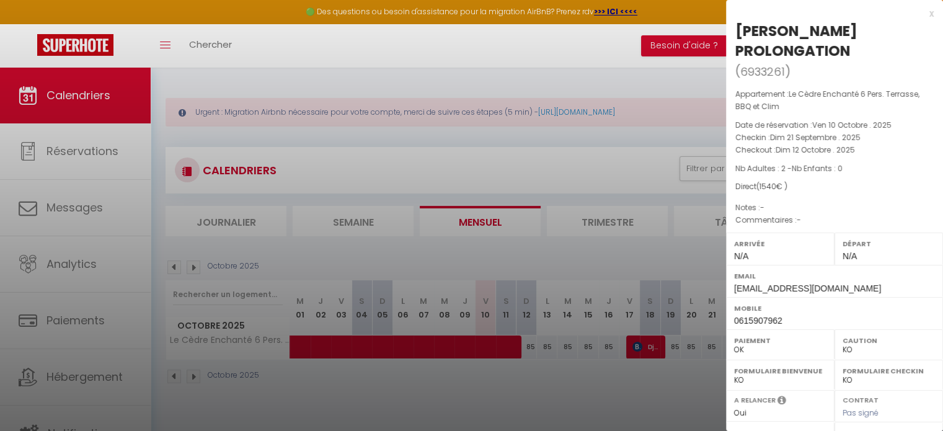
click at [586, 345] on div at bounding box center [471, 215] width 943 height 431
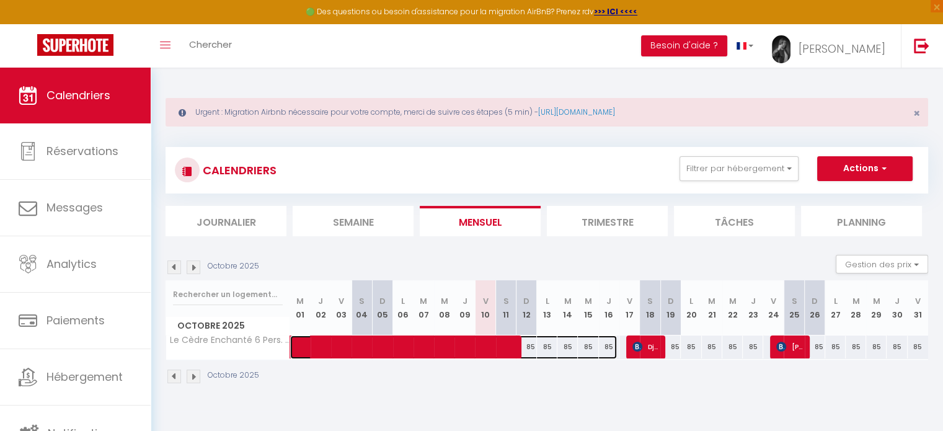
click at [586, 345] on span at bounding box center [460, 348] width 314 height 24
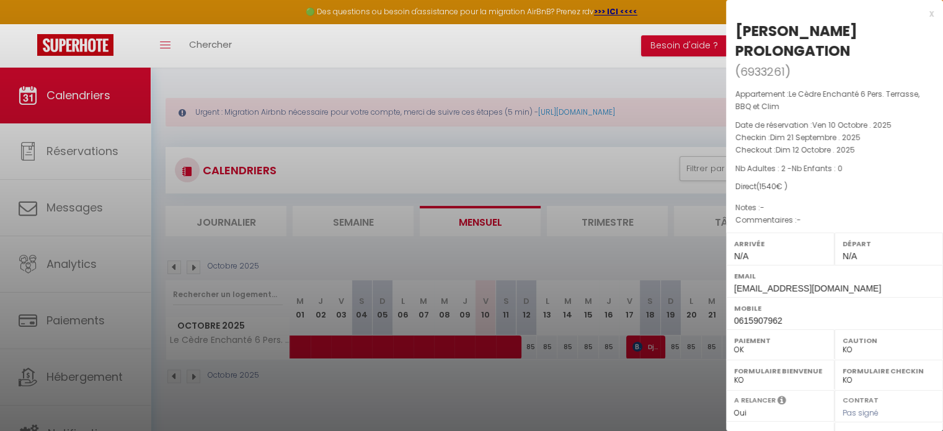
click at [714, 343] on div at bounding box center [471, 215] width 943 height 431
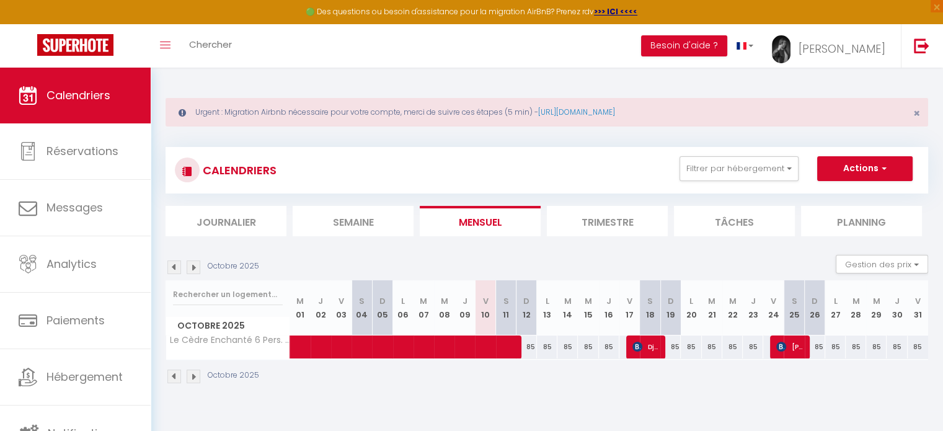
click at [714, 343] on div "85" at bounding box center [712, 347] width 20 height 23
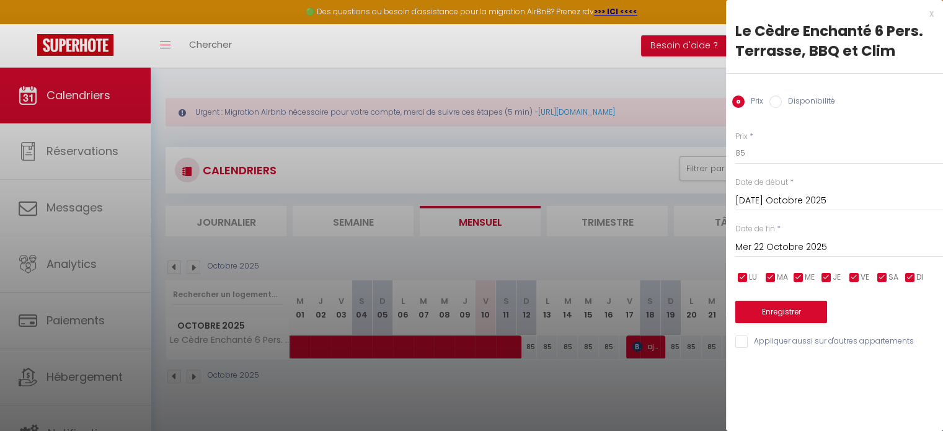
click at [776, 102] on input "Disponibilité" at bounding box center [776, 102] width 12 height 12
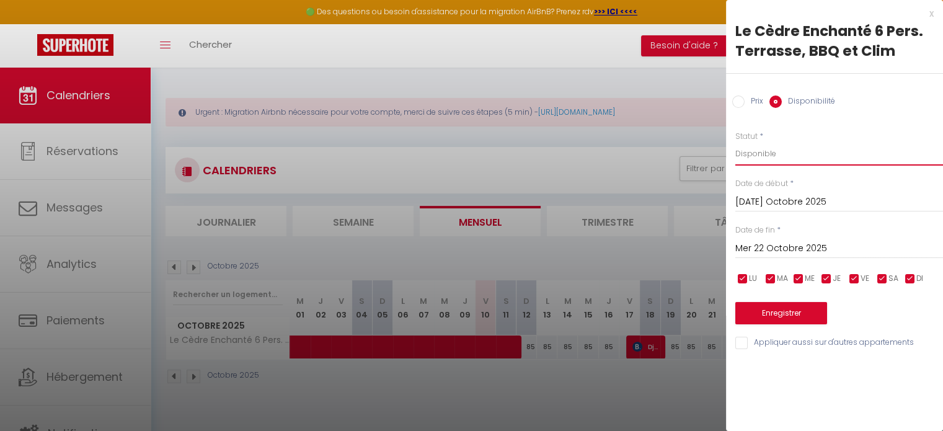
click at [755, 148] on select "Disponible Indisponible" at bounding box center [839, 154] width 208 height 24
click at [735, 142] on select "Disponible Indisponible" at bounding box center [839, 154] width 208 height 24
click at [753, 207] on input "[DATE] Octobre 2025" at bounding box center [839, 202] width 208 height 16
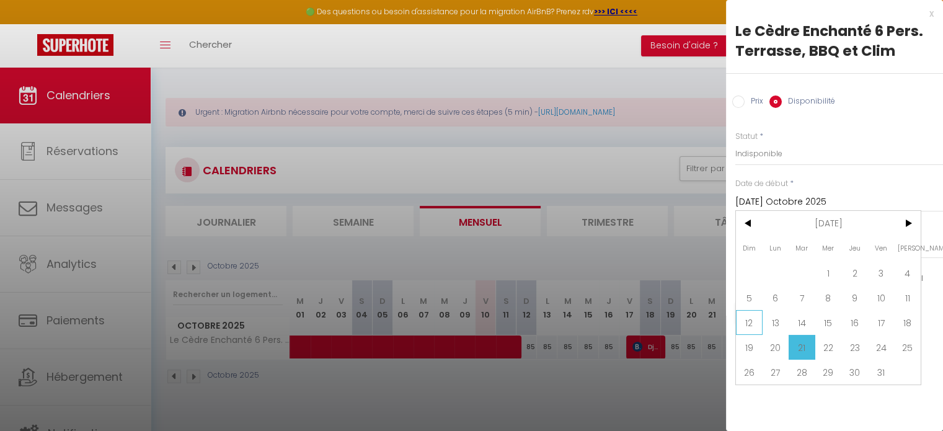
click at [742, 319] on span "12" at bounding box center [749, 322] width 27 height 25
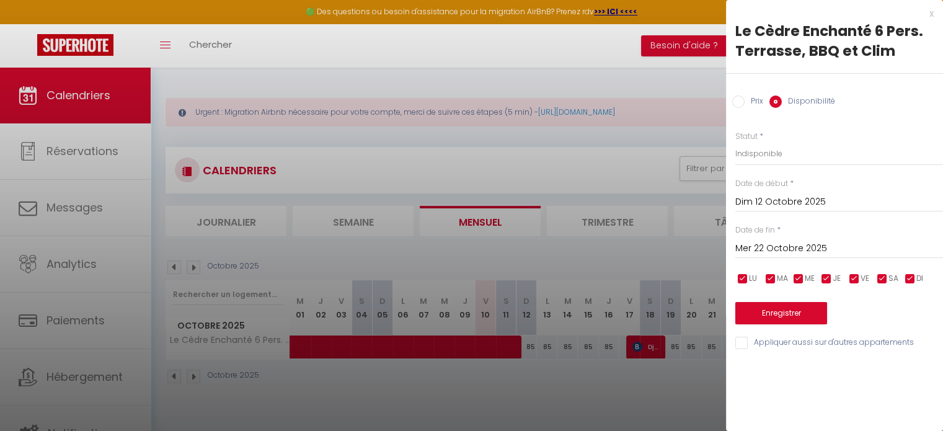
click at [791, 244] on input "Mer 22 Octobre 2025" at bounding box center [839, 249] width 208 height 16
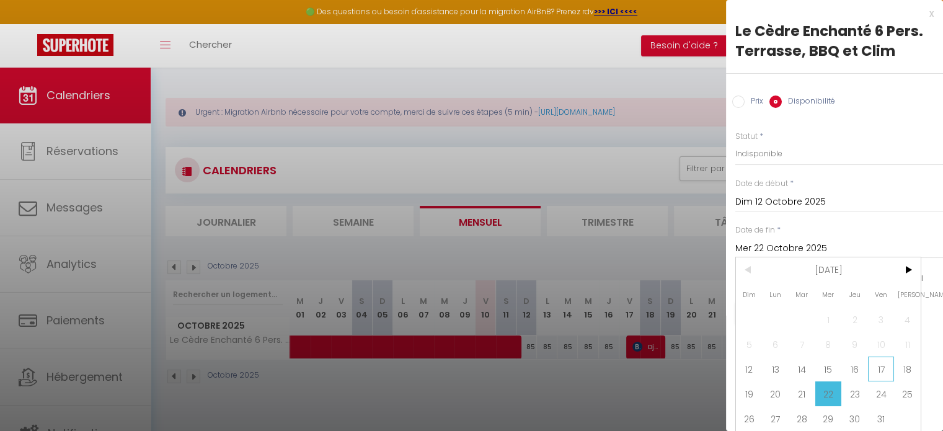
click at [881, 360] on span "17" at bounding box center [881, 369] width 27 height 25
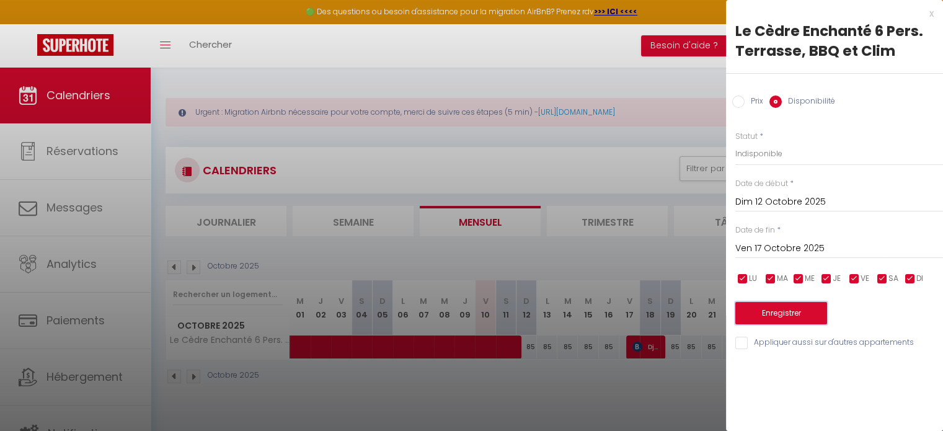
click at [800, 311] on button "Enregistrer" at bounding box center [781, 313] width 92 height 22
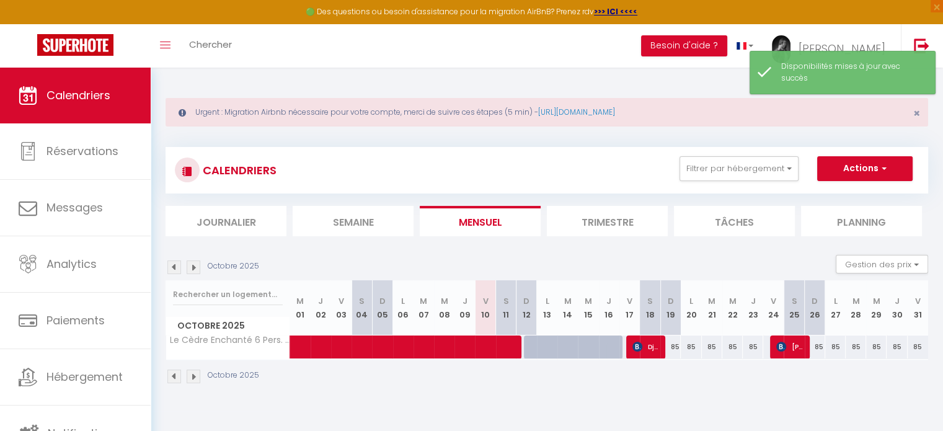
click at [671, 342] on div "85" at bounding box center [670, 347] width 20 height 23
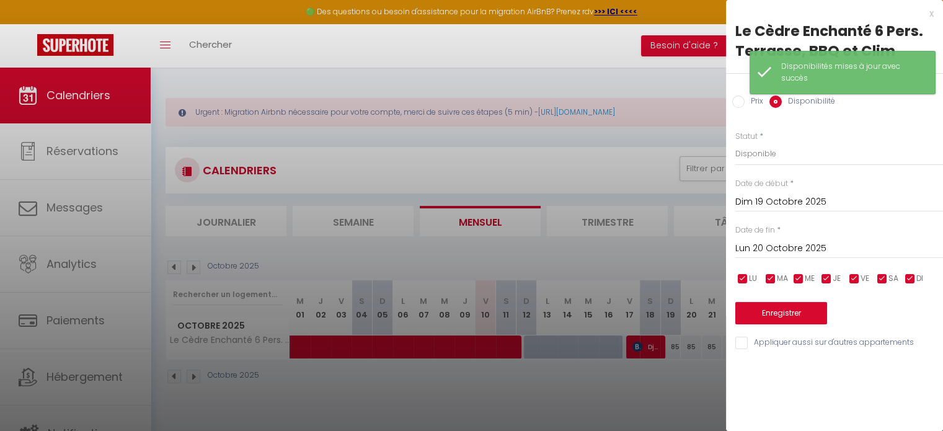
click at [749, 207] on input "Dim 19 Octobre 2025" at bounding box center [839, 202] width 208 height 16
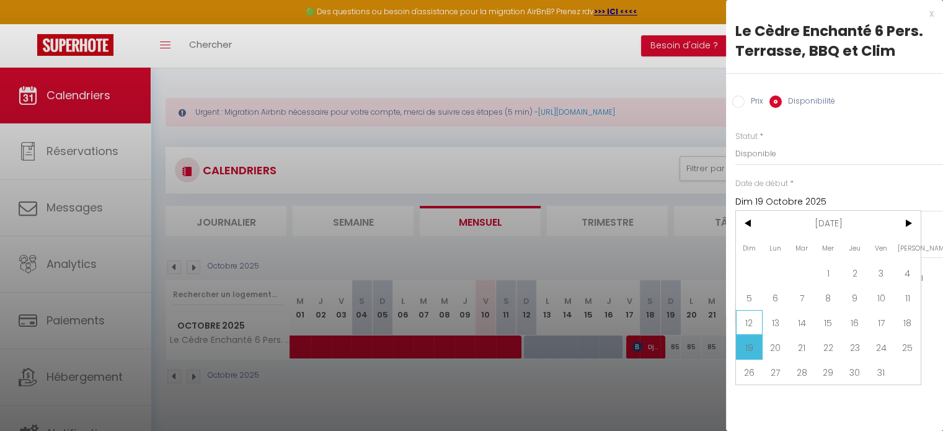
click at [753, 324] on span "12" at bounding box center [749, 322] width 27 height 25
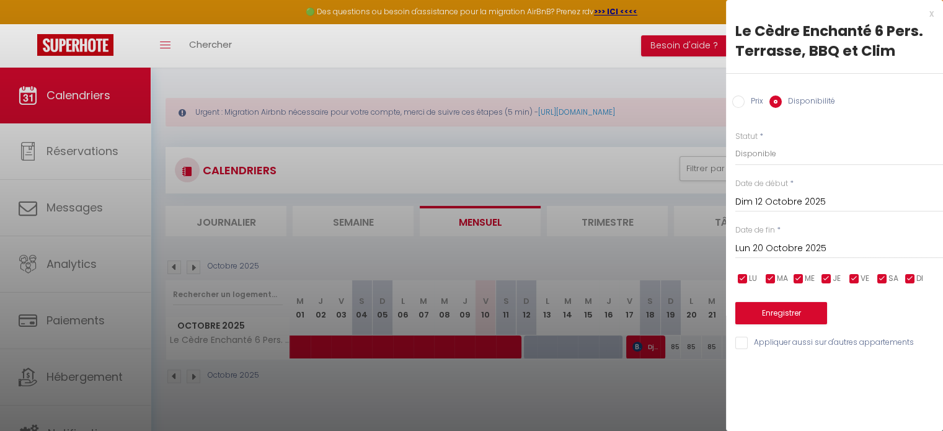
click at [771, 252] on input "Lun 20 Octobre 2025" at bounding box center [839, 249] width 208 height 16
click at [689, 370] on div at bounding box center [471, 215] width 943 height 431
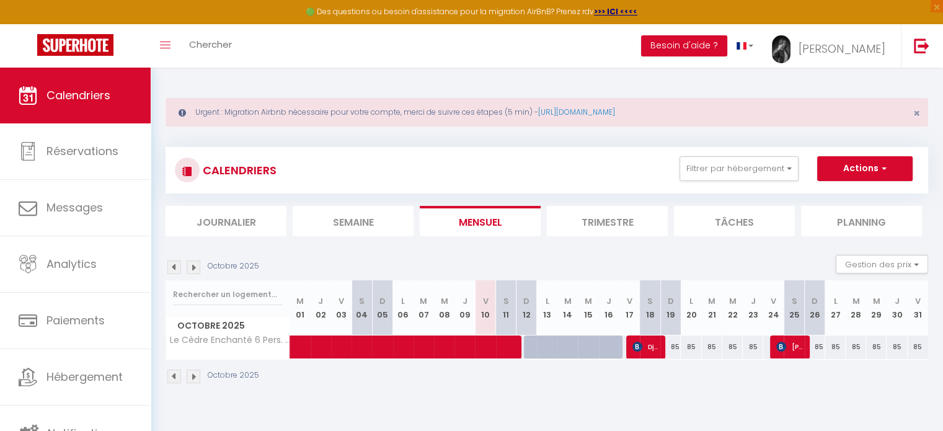
click at [710, 347] on div "85" at bounding box center [712, 347] width 20 height 23
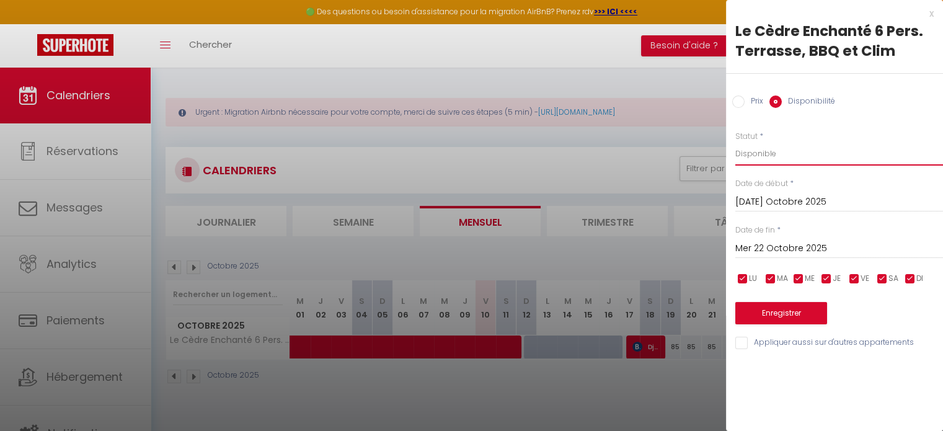
click at [762, 158] on select "Disponible Indisponible" at bounding box center [839, 154] width 208 height 24
click at [735, 142] on select "Disponible Indisponible" at bounding box center [839, 154] width 208 height 24
click at [757, 203] on input "[DATE] Octobre 2025" at bounding box center [839, 202] width 208 height 16
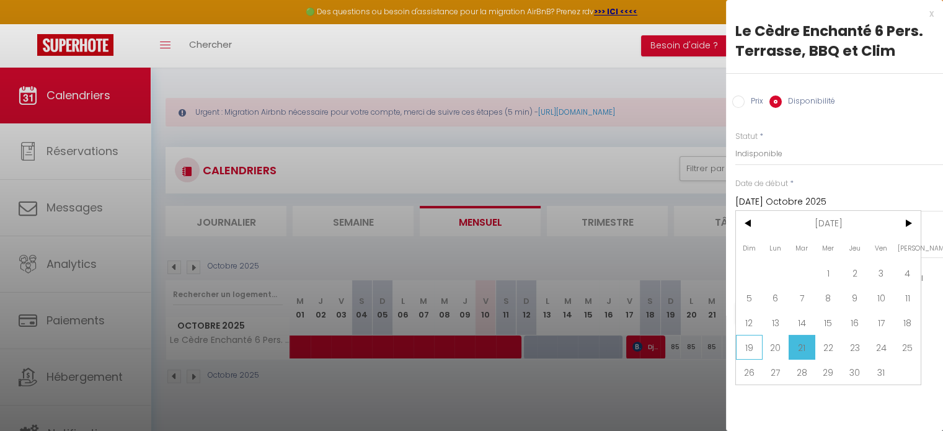
click at [750, 349] on span "19" at bounding box center [749, 347] width 27 height 25
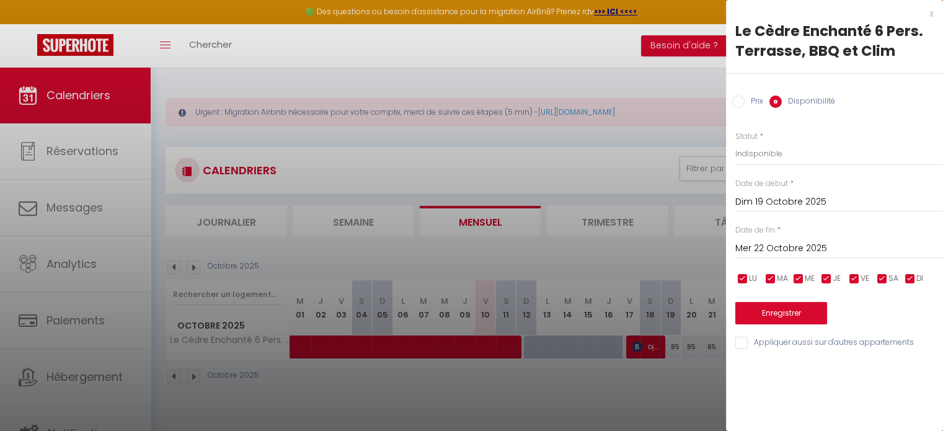
click at [783, 254] on input "Mer 22 Octobre 2025" at bounding box center [839, 249] width 208 height 16
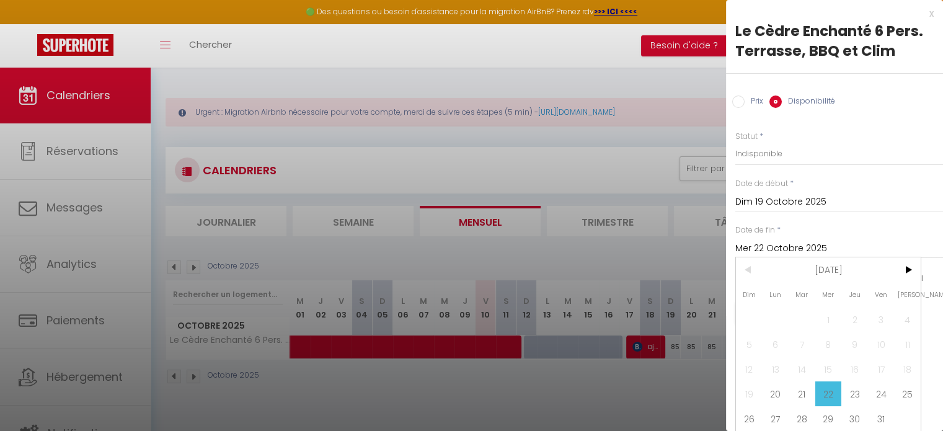
scroll to position [9, 0]
click at [878, 383] on span "24" at bounding box center [881, 393] width 27 height 25
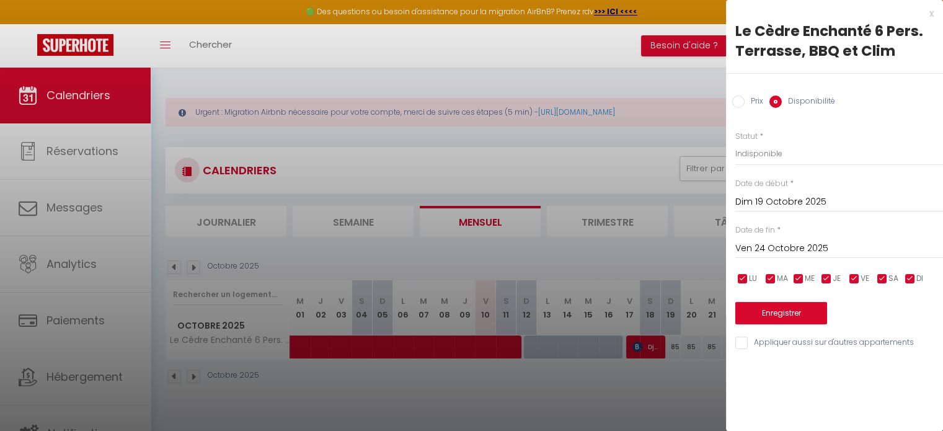
scroll to position [0, 0]
click at [783, 317] on button "Enregistrer" at bounding box center [781, 313] width 92 height 22
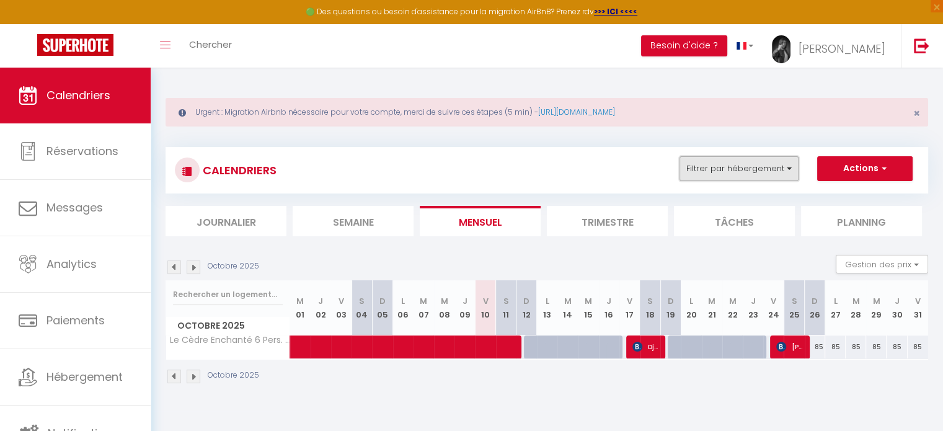
click at [716, 170] on button "Filtrer par hébergement" at bounding box center [739, 168] width 119 height 25
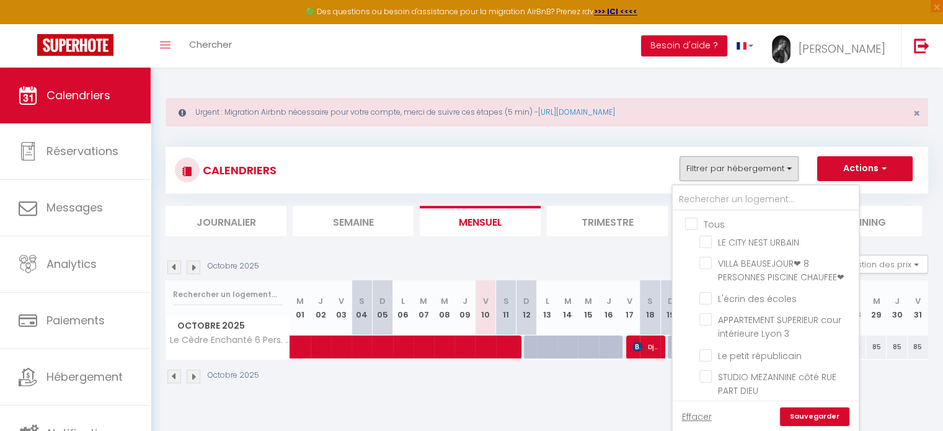
click at [695, 220] on input "Tous" at bounding box center [778, 223] width 186 height 12
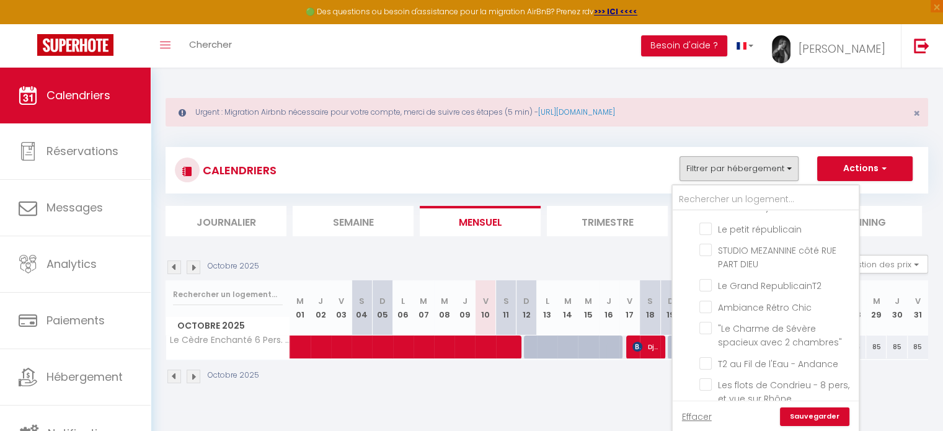
scroll to position [129, 0]
click at [709, 367] on input "T2 au Fil de l'Eau - Andance" at bounding box center [777, 360] width 155 height 12
click at [804, 411] on link "Sauvegarder" at bounding box center [814, 416] width 69 height 19
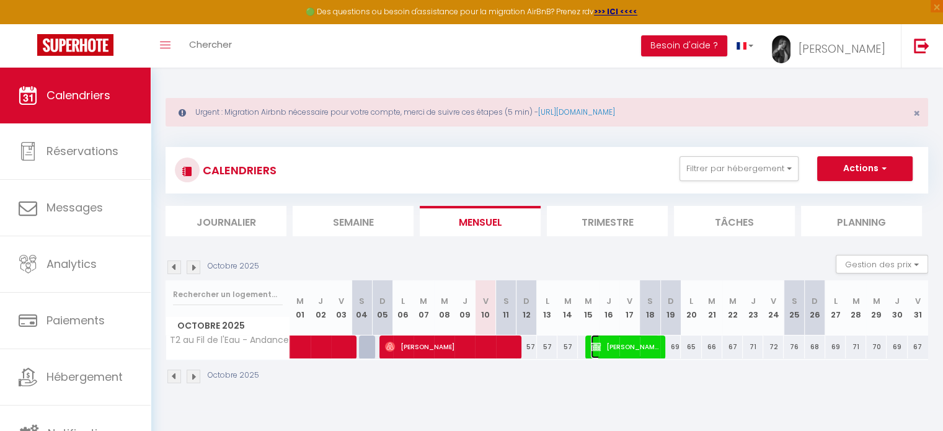
click at [633, 346] on span "[PERSON_NAME]" at bounding box center [625, 347] width 68 height 24
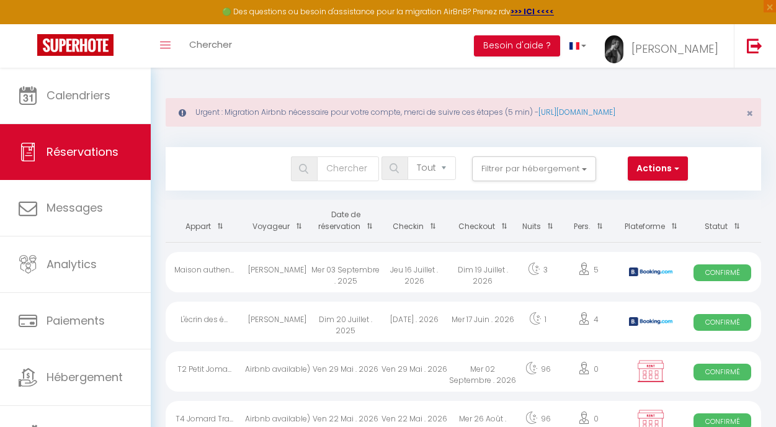
select select "not_cancelled"
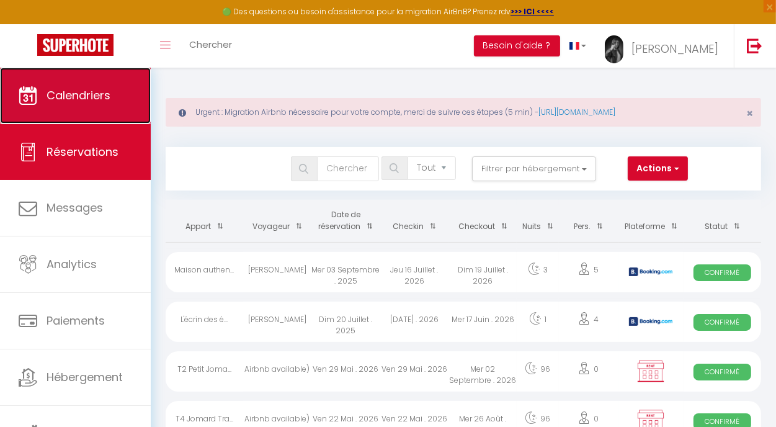
click at [96, 101] on span "Calendriers" at bounding box center [79, 95] width 64 height 16
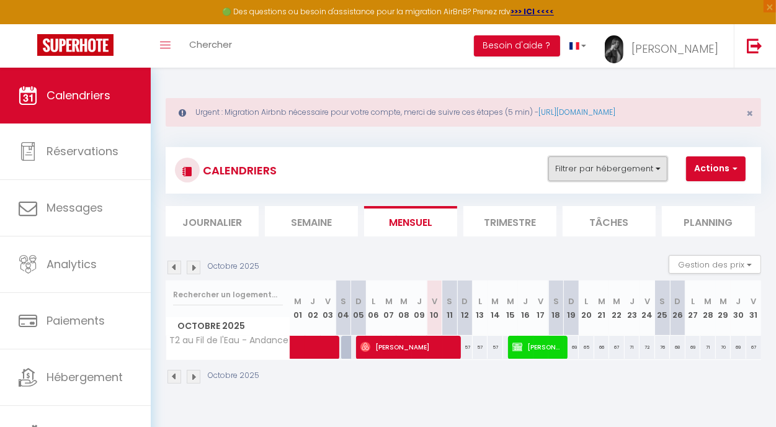
click at [569, 169] on button "Filtrer par hébergement" at bounding box center [607, 168] width 119 height 25
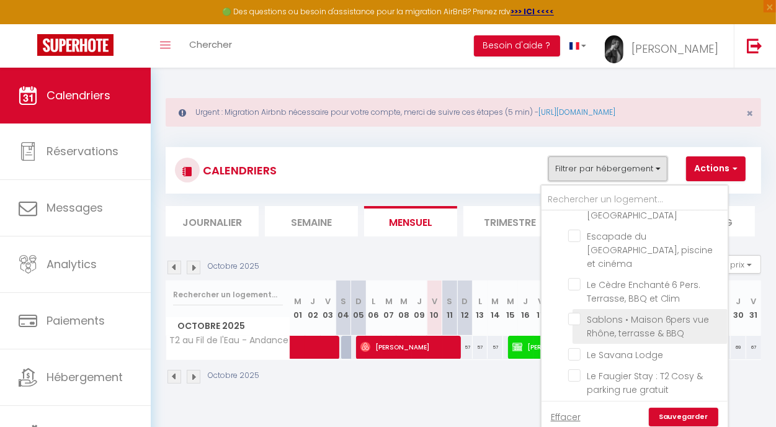
scroll to position [405, 0]
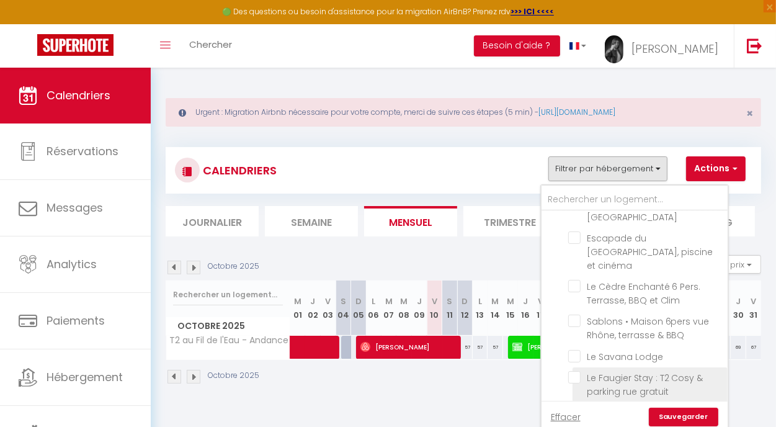
click at [576, 371] on input "Le Faugier Stay : T2 Cosy & parking rue gratuit" at bounding box center [645, 377] width 155 height 12
checkbox input "true"
checkbox input "false"
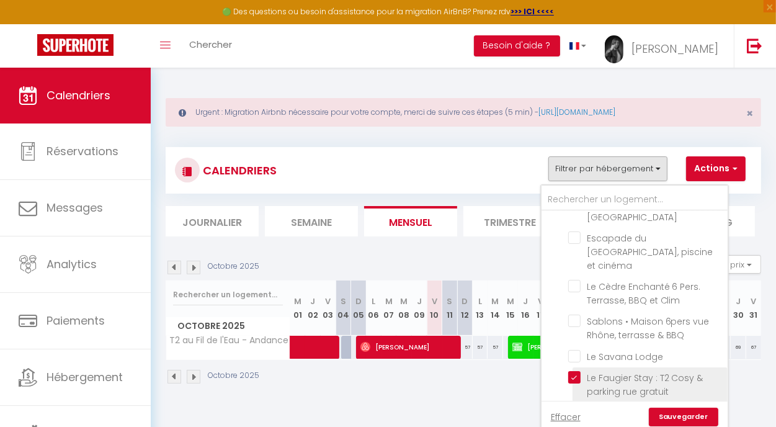
checkbox input "false"
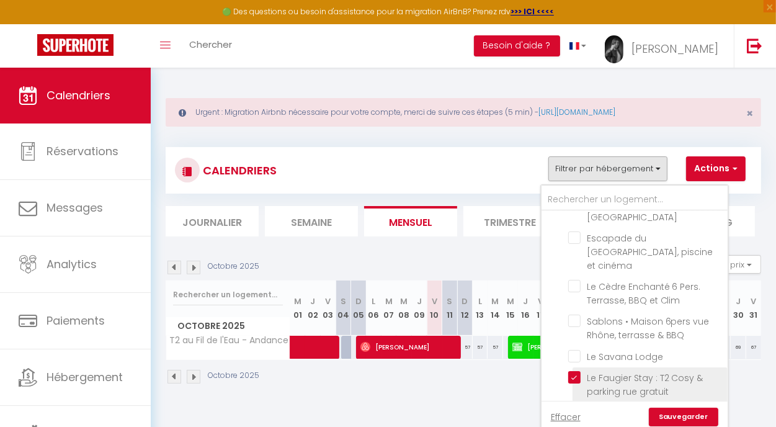
checkbox input "false"
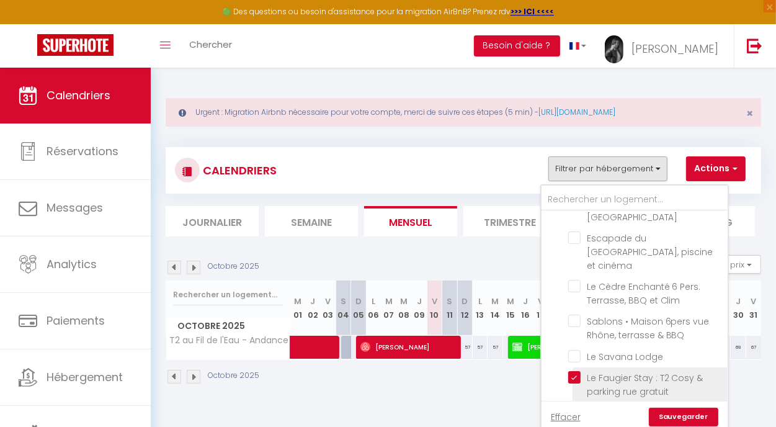
checkbox input "false"
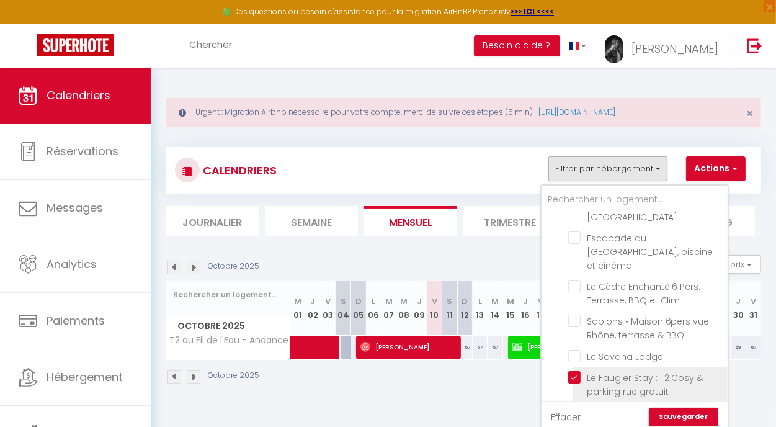
checkbox input "false"
click at [671, 412] on link "Sauvegarder" at bounding box center [683, 416] width 69 height 19
